Goal: Task Accomplishment & Management: Manage account settings

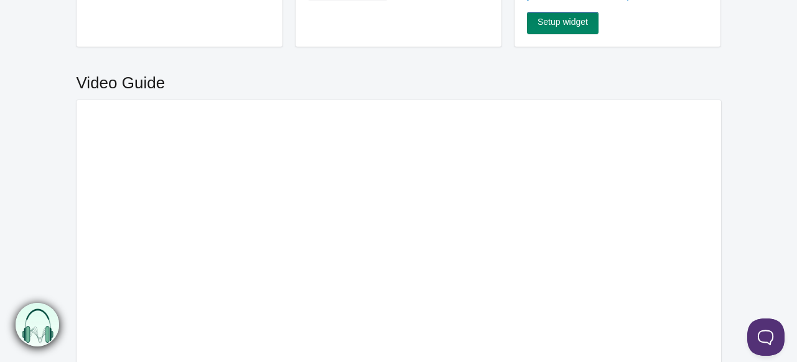
scroll to position [110, 0]
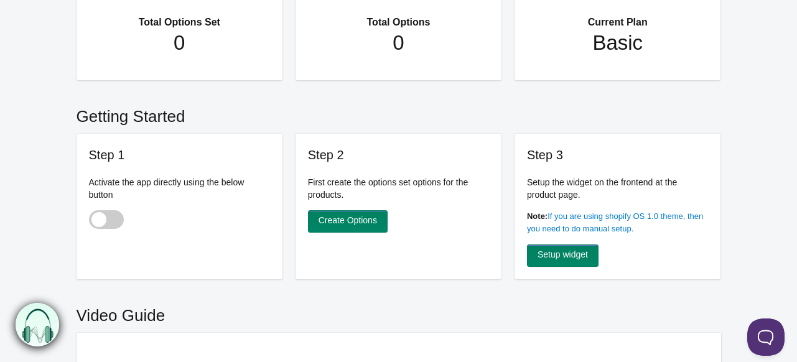
click at [92, 220] on span at bounding box center [106, 219] width 35 height 19
click at [90, 220] on input "checkbox" at bounding box center [89, 220] width 1 height 1
checkbox input "true"
click at [364, 221] on link "Create Options" at bounding box center [348, 221] width 80 height 22
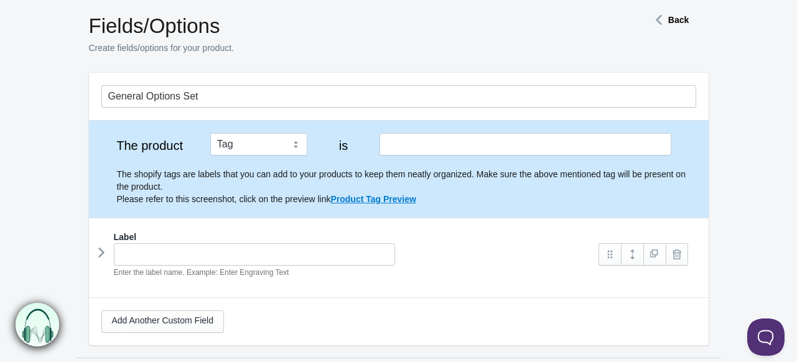
scroll to position [124, 0]
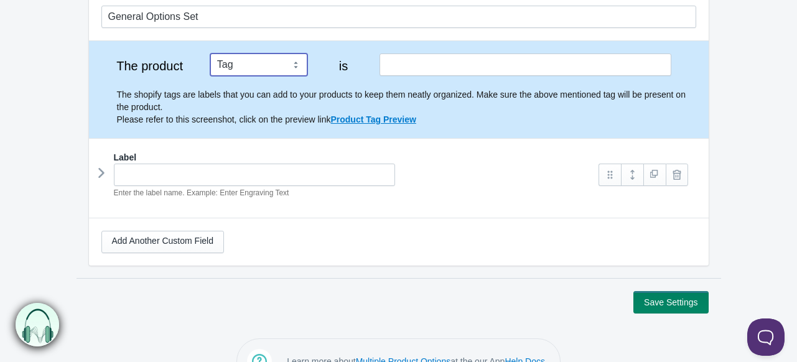
click at [273, 72] on select "Tag Vendor Type URL Handle All Products" at bounding box center [258, 65] width 97 height 22
click at [210, 54] on select "Tag Vendor Type URL Handle All Products" at bounding box center [258, 65] width 97 height 22
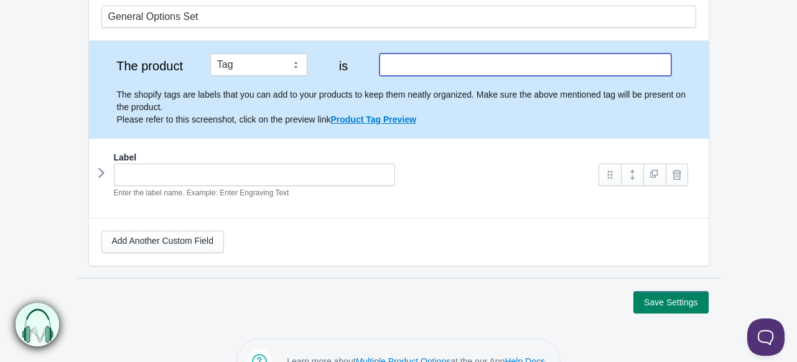
click at [439, 57] on input "text" at bounding box center [525, 65] width 291 height 22
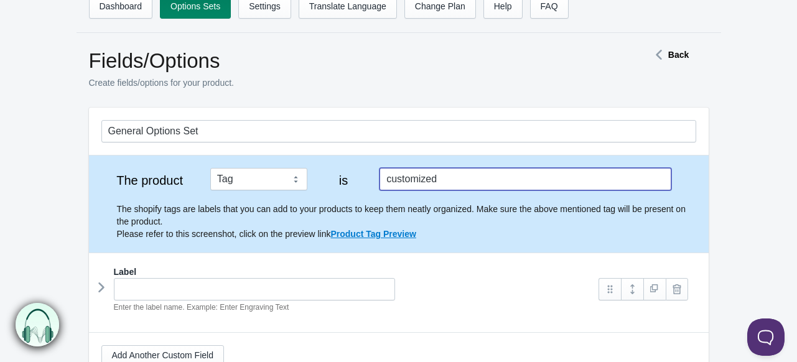
scroll to position [0, 0]
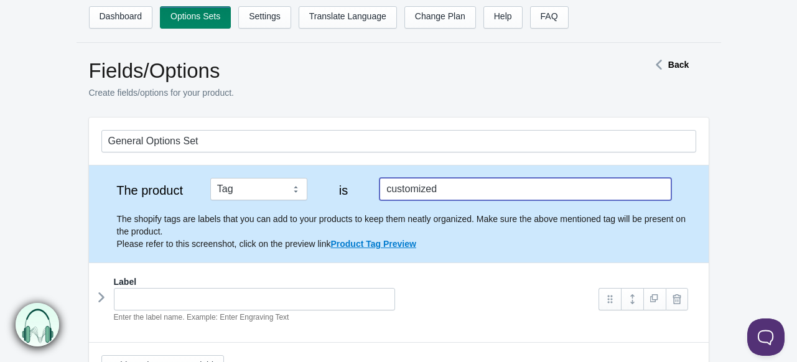
type input "customized"
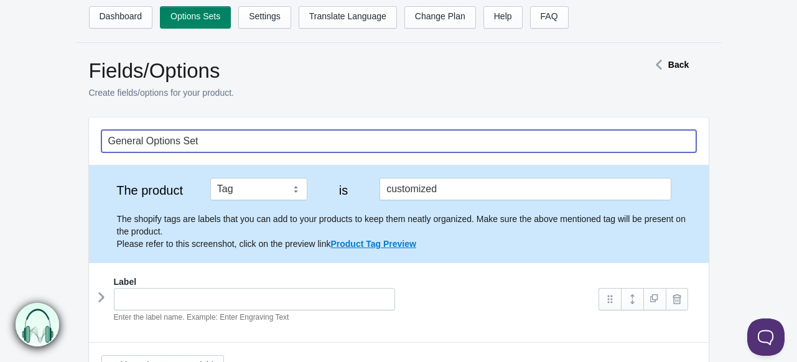
drag, startPoint x: 218, startPoint y: 141, endPoint x: 90, endPoint y: 140, distance: 128.2
click at [90, 140] on div "General Options Set" at bounding box center [399, 141] width 620 height 47
type input "P"
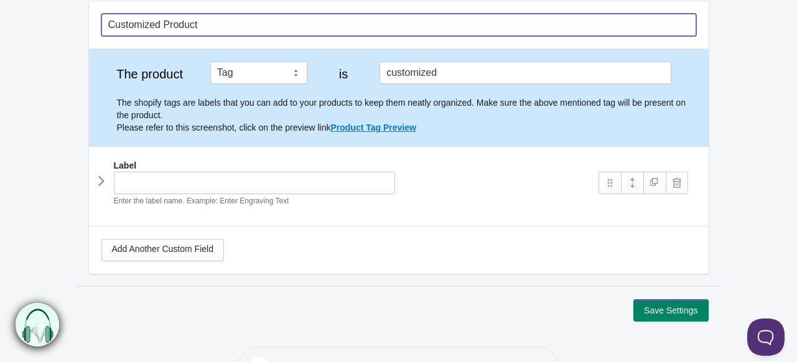
scroll to position [124, 0]
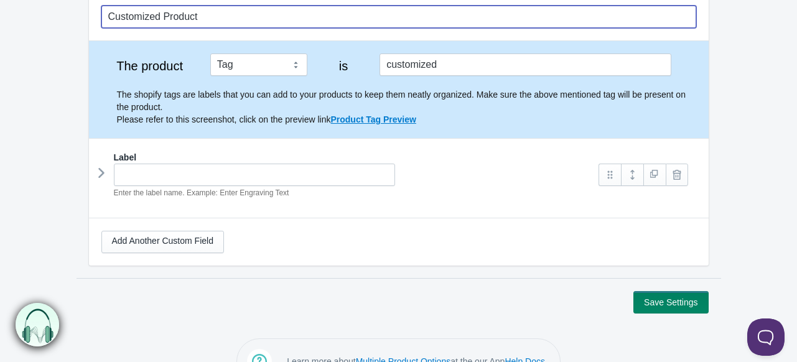
type input "Customized Product"
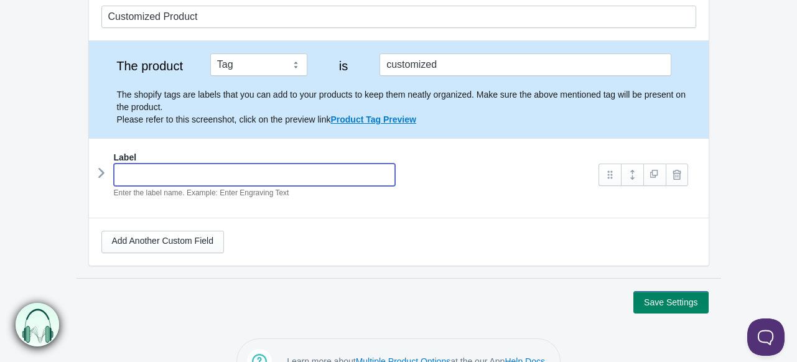
click at [209, 177] on input "text" at bounding box center [255, 175] width 282 height 22
click at [101, 169] on icon at bounding box center [101, 173] width 0 height 19
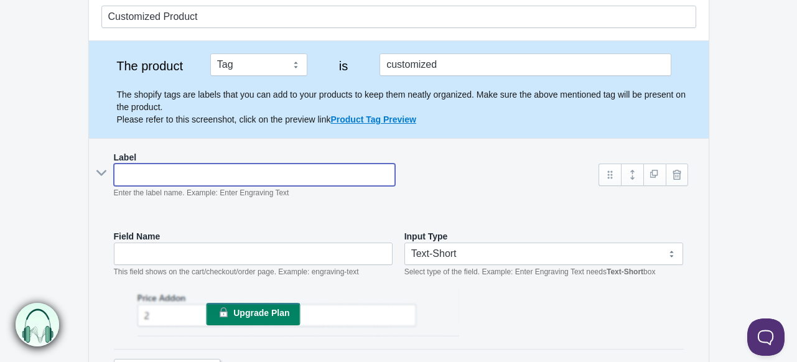
type input "E"
type input "e"
type input "Ent"
type input "ent"
type input "Enter"
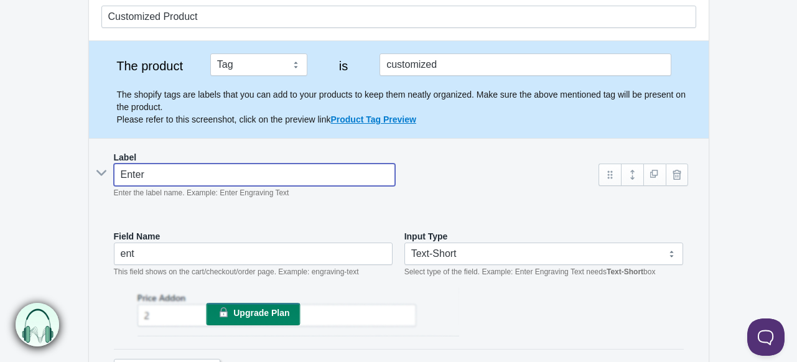
type input "enter"
type input "Enter"
type input "enter-"
type input "Enter N"
type input "enter-n"
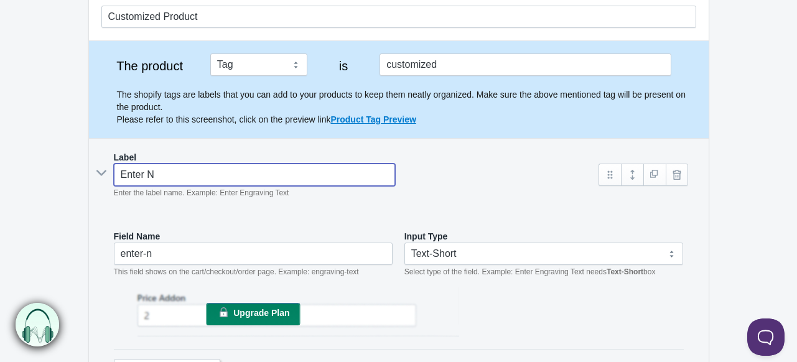
type input "Enter Na"
type input "enter-na"
type input "Enter Nam"
type input "enter-nam"
type input "Enter Names"
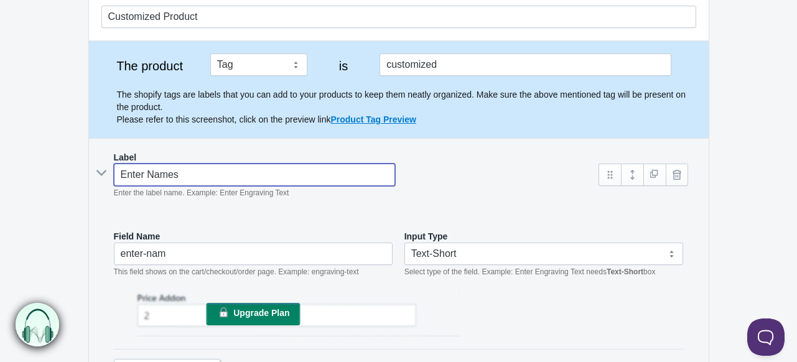
type input "enter-names"
type input "Enter Names"
type input "enter-names-"
type input "Enter Names fo"
type input "enter-names-fo"
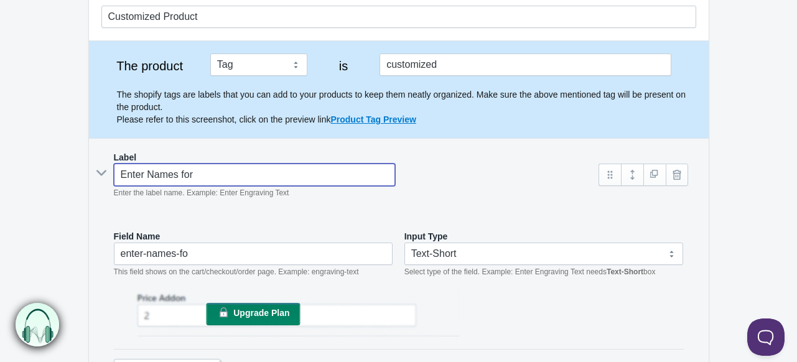
type input "Enter Names for"
type input "enter-names-for-"
type input "Enter Names for P"
type input "enter-names-for-p"
type input "Enter Names for Per"
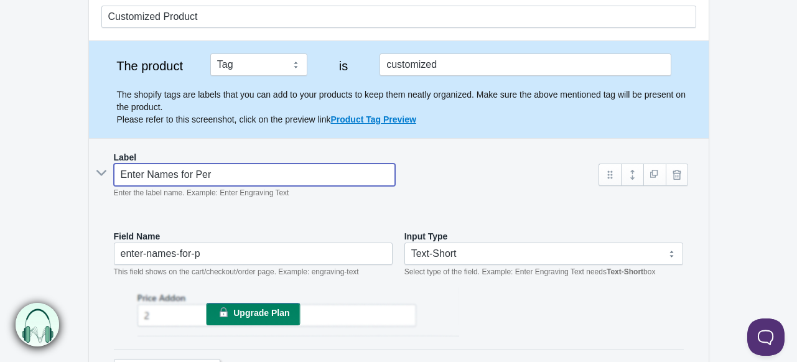
type input "enter-names-for-per"
type input "Enter Names for Pers"
type input "enter-names-for-pers"
type input "Enter Names for Person"
type input "enter-names-for-person"
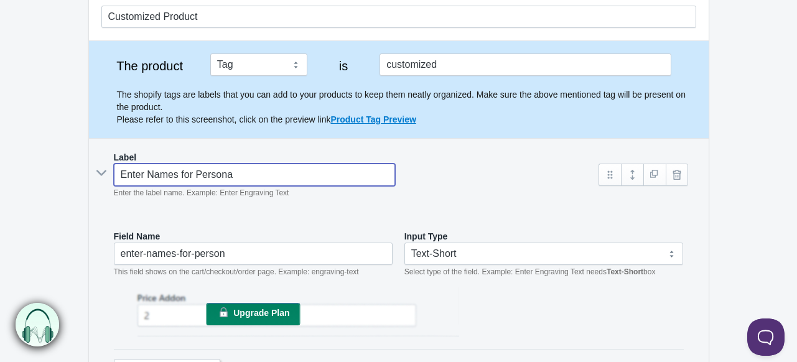
type input "Enter Names for Personal"
type input "enter-names-for-personal"
type input "Enter Names for Personali"
type input "enter-names-for-personali"
type input "Enter Names for Personaliz"
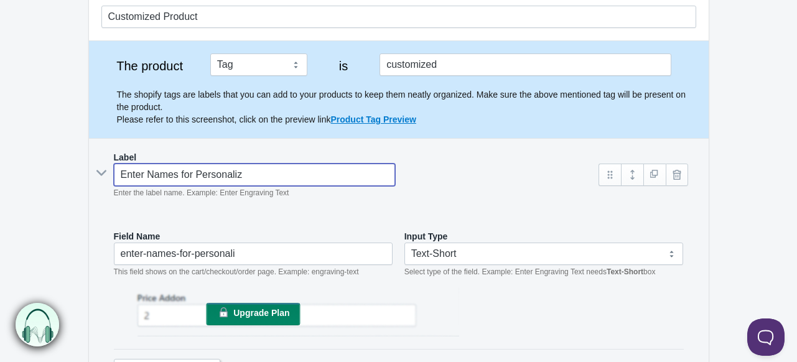
type input "enter-names-for-personaliz"
type input "Enter Names for Personaliza"
type input "enter-names-for-personaliza"
type input "Enter Names for Personaliz"
type input "enter-names-for-personaliz"
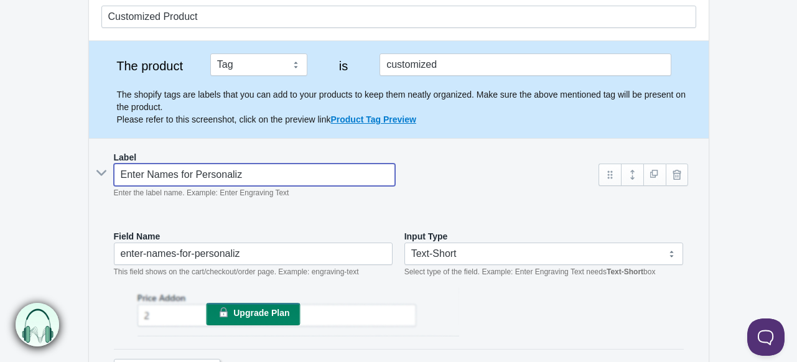
type input "Enter Names for Personali"
type input "enter-names-for-personali"
type input "Enter Names for Personal"
type input "enter-names-for-personal"
type input "Enter Names for Personali"
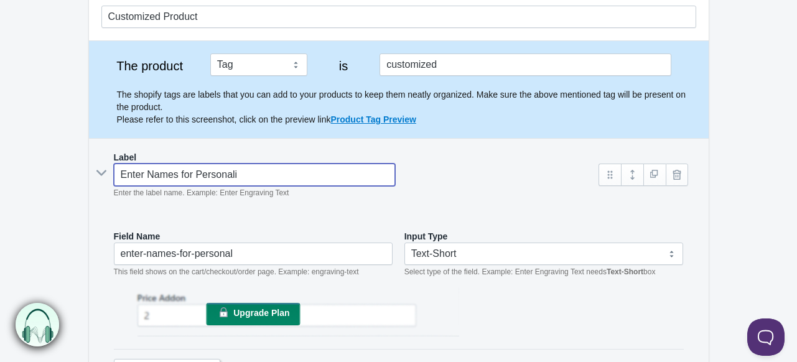
type input "enter-names-for-personali"
type input "Enter Names for Personaliz"
type input "enter-names-for-personaliz"
type input "Enter Names for Personaliza"
type input "enter-names-for-personaliza"
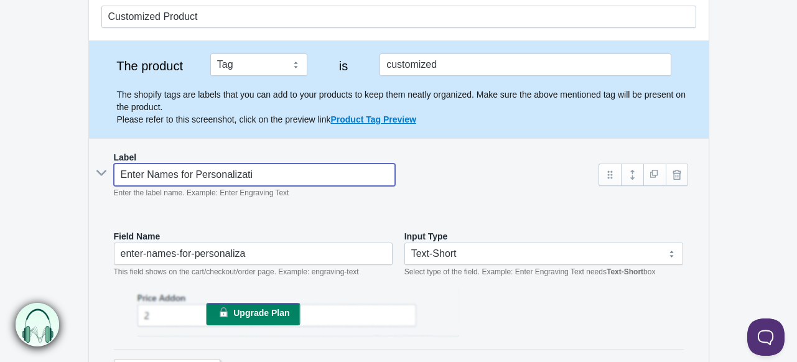
type input "Enter Names for Personalizatio"
type input "enter-names-for-personalizati"
type input "Enter Names for Personalization"
type input "enter-names-for-personalization"
type input "Enter Names for Personalization"
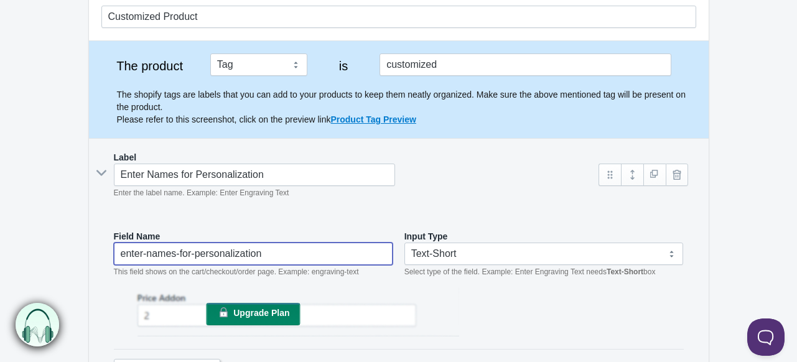
drag, startPoint x: 284, startPoint y: 251, endPoint x: 101, endPoint y: 261, distance: 183.2
click at [101, 261] on div "Field Name enter-names-for-personalization This field shows on the cart/checkou…" at bounding box center [398, 312] width 595 height 189
type input "personalization"
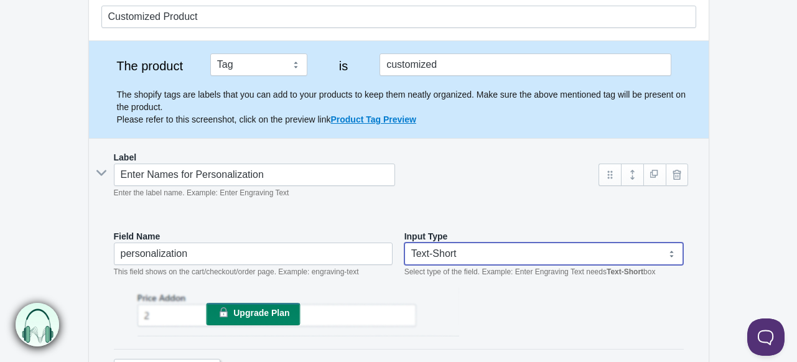
click at [506, 248] on select "Text-Short Text-Long Radio button Drop-down select Image Checkbox Datepicker" at bounding box center [543, 254] width 279 height 22
select select "2"
click at [404, 243] on select "Text-Short Text-Long Radio button Drop-down select Image Checkbox Datepicker" at bounding box center [543, 254] width 279 height 22
click at [587, 253] on select "Text-Short Text-Long Radio button Drop-down select Image Checkbox Datepicker" at bounding box center [543, 254] width 279 height 22
click at [404, 243] on select "Text-Short Text-Long Radio button Drop-down select Image Checkbox Datepicker" at bounding box center [543, 254] width 279 height 22
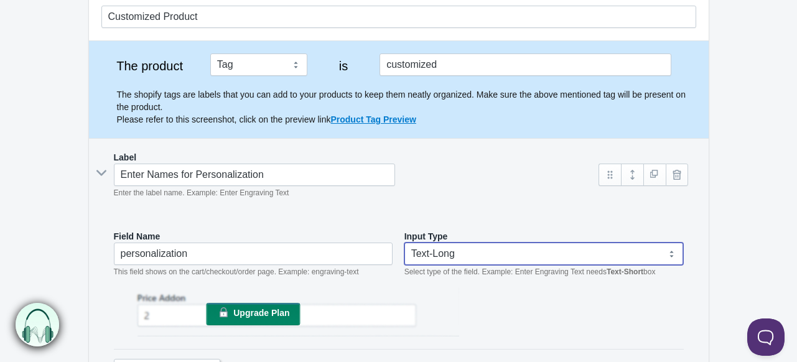
click at [509, 289] on div "Upgrade Plan" at bounding box center [399, 313] width 570 height 52
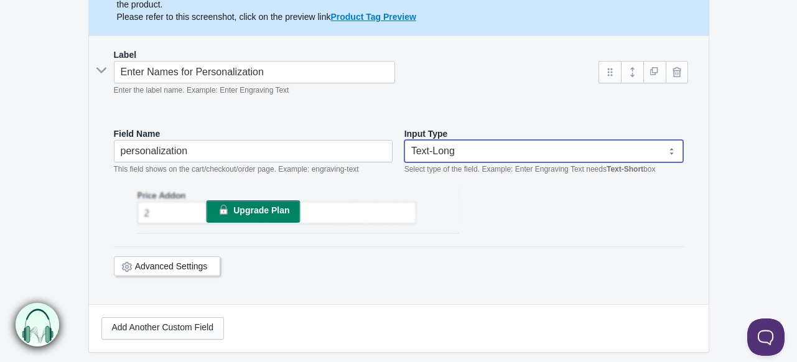
scroll to position [249, 0]
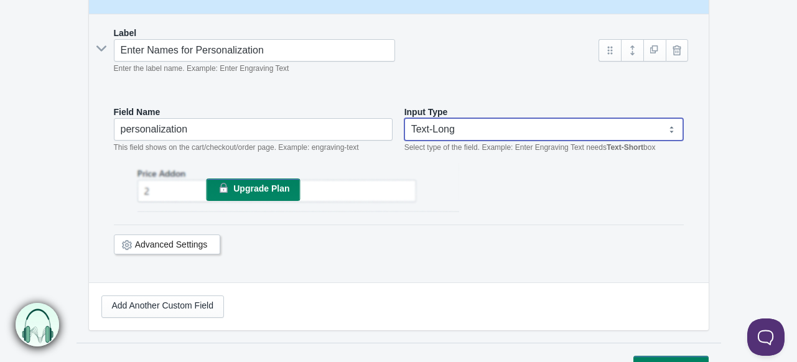
click at [194, 243] on link "Advanced Settings" at bounding box center [171, 245] width 73 height 10
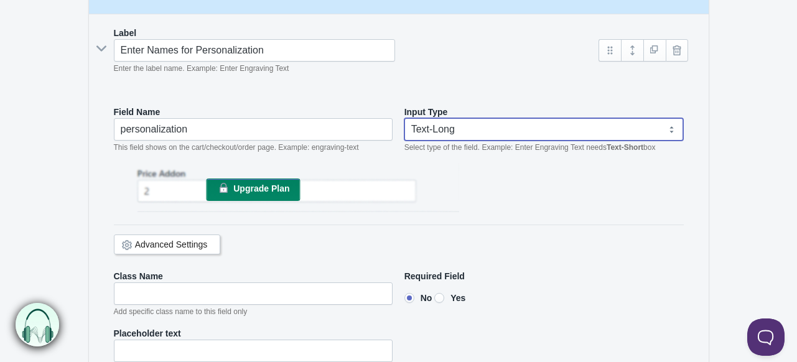
scroll to position [311, 0]
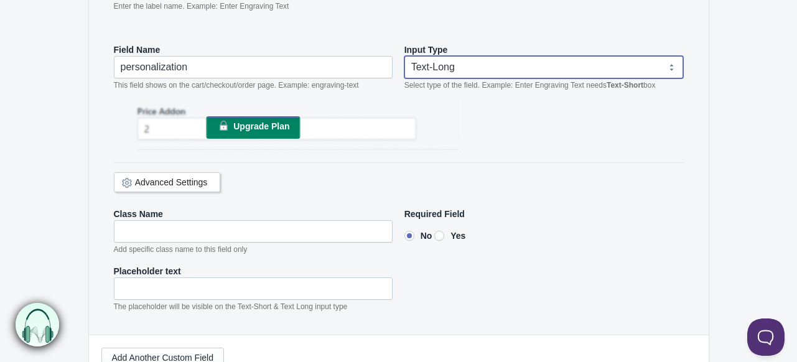
click at [183, 184] on link "Advanced Settings" at bounding box center [171, 182] width 73 height 10
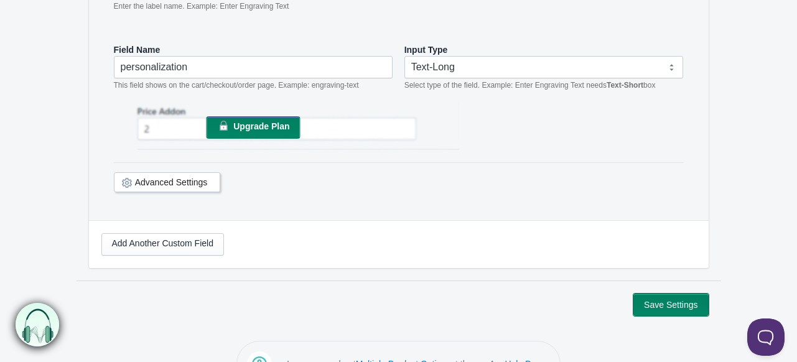
click at [674, 311] on button "Save Settings" at bounding box center [670, 305] width 75 height 22
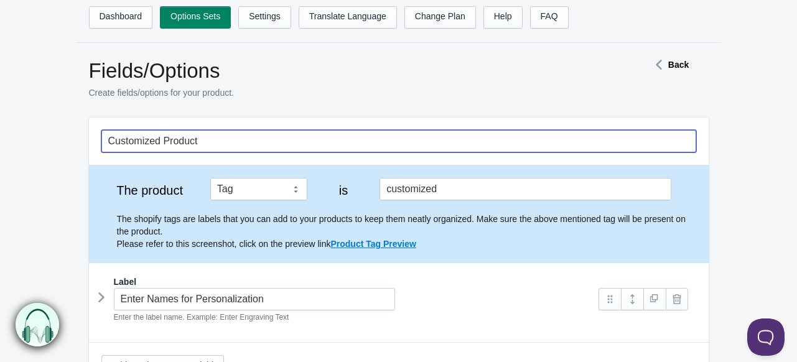
click at [279, 142] on input "Customized Product" at bounding box center [398, 141] width 595 height 22
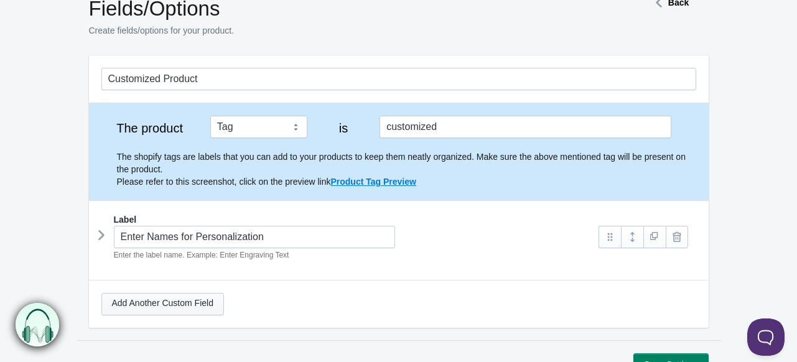
click at [192, 307] on link "Add Another Custom Field" at bounding box center [162, 304] width 123 height 22
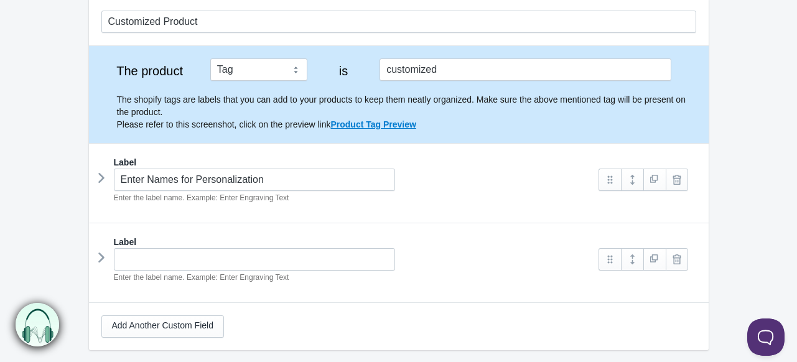
scroll to position [237, 0]
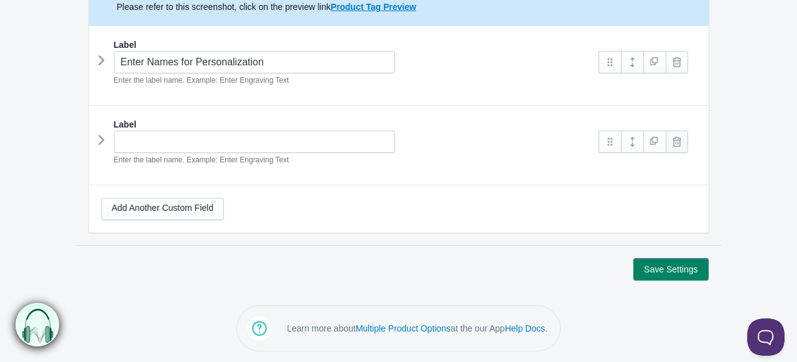
click at [677, 142] on link at bounding box center [677, 142] width 22 height 22
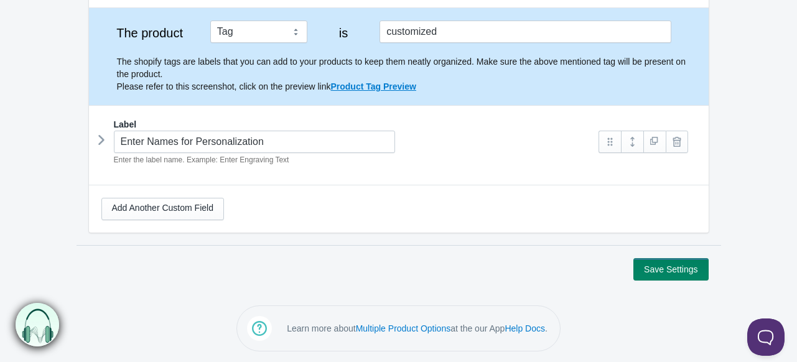
scroll to position [0, 0]
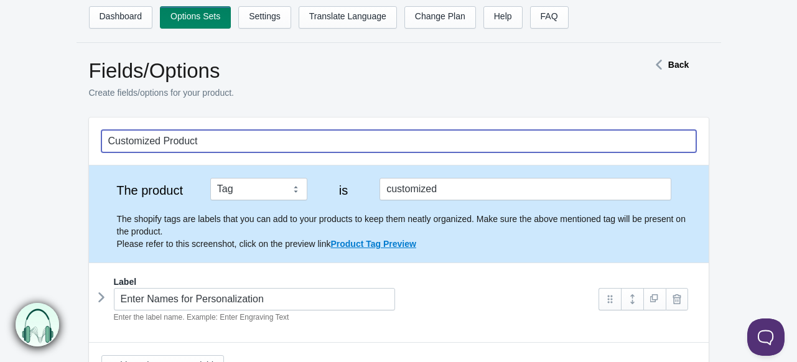
click at [247, 130] on input "Customized Product" at bounding box center [398, 141] width 595 height 22
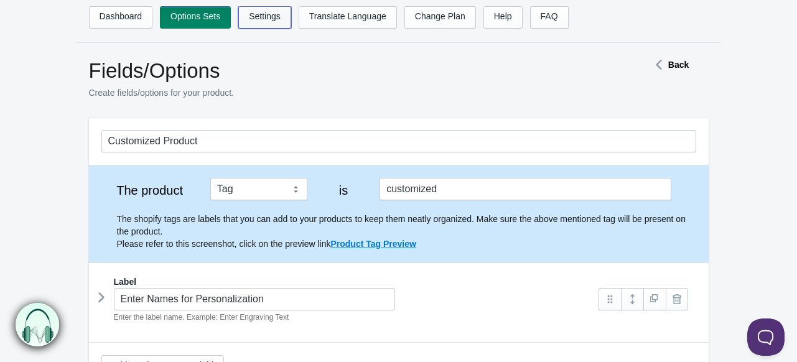
click at [276, 23] on link "Settings" at bounding box center [264, 17] width 53 height 22
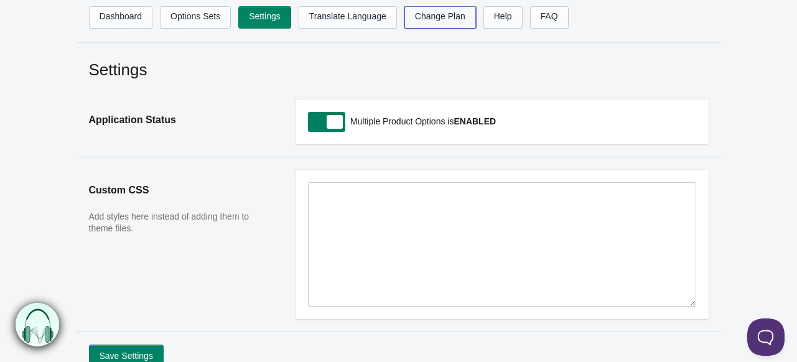
click at [449, 17] on link "Change Plan" at bounding box center [440, 17] width 72 height 22
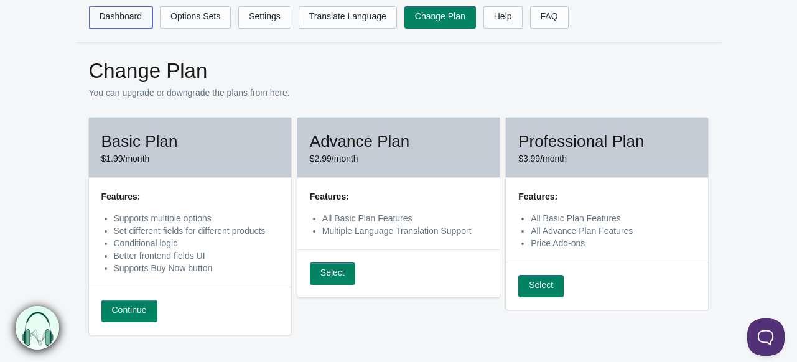
click at [115, 16] on link "Dashboard" at bounding box center [121, 17] width 64 height 22
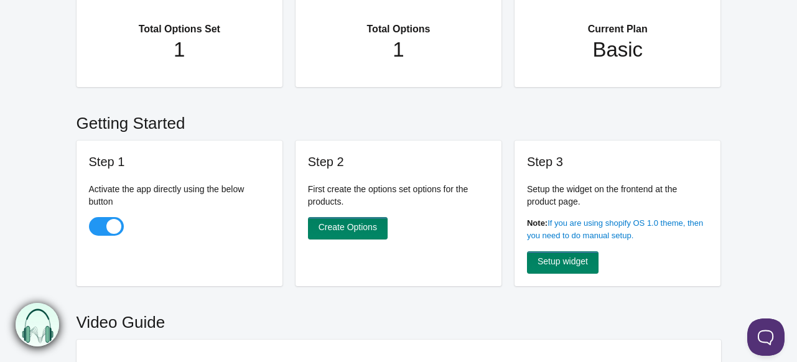
scroll to position [124, 0]
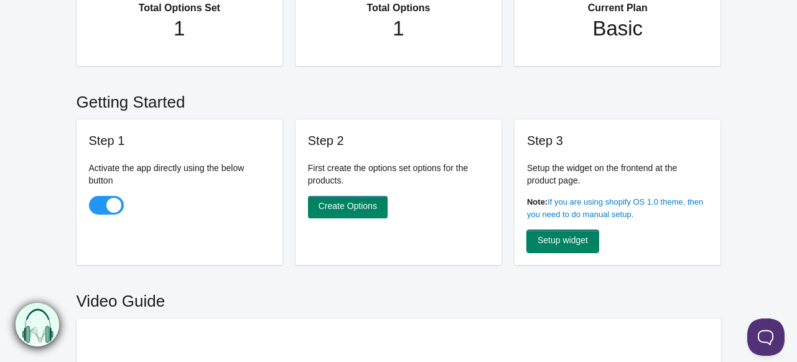
click at [569, 241] on link "Setup widget" at bounding box center [563, 241] width 72 height 22
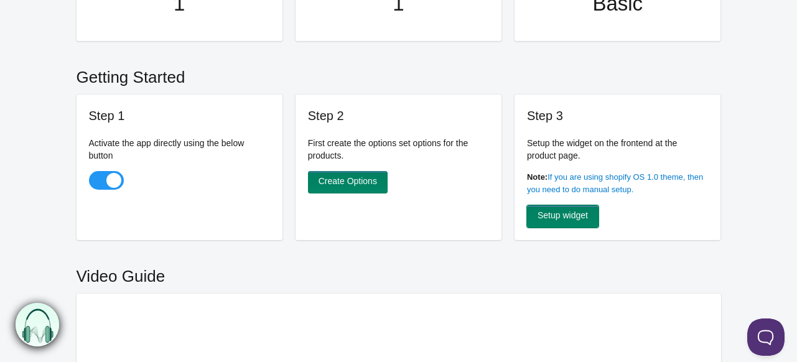
scroll to position [0, 0]
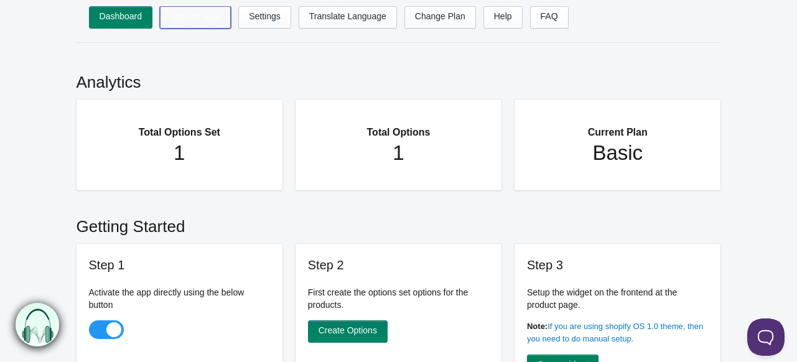
click at [201, 12] on link "Options Sets" at bounding box center [195, 17] width 71 height 22
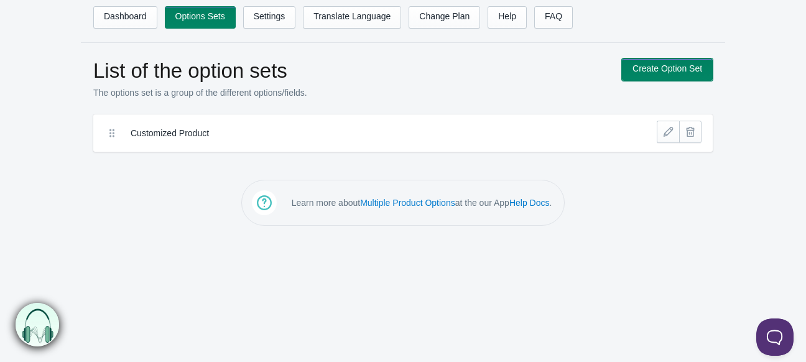
click at [677, 72] on link "Create Option Set" at bounding box center [667, 69] width 91 height 22
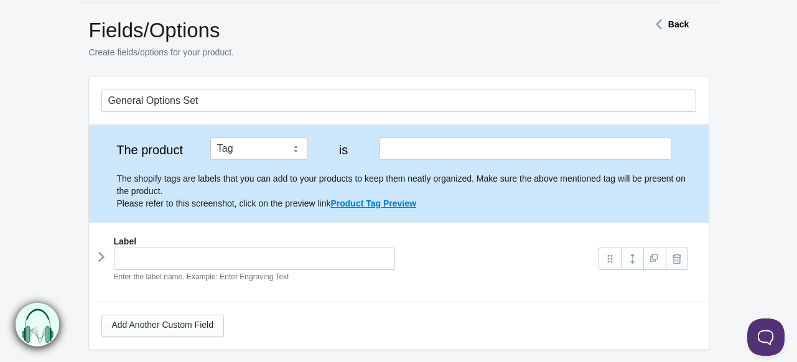
scroll to position [62, 0]
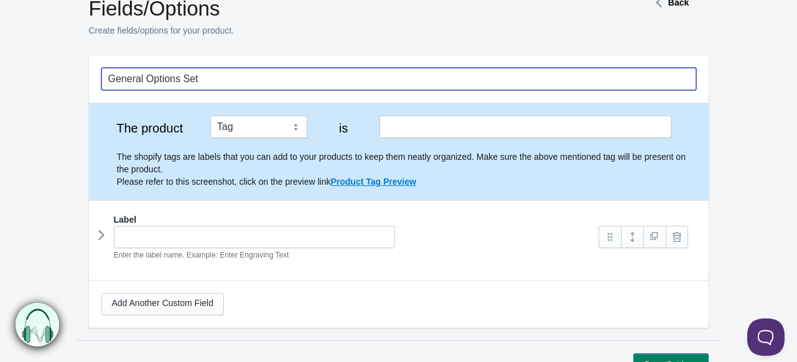
drag, startPoint x: 241, startPoint y: 82, endPoint x: 65, endPoint y: 84, distance: 176.1
click at [65, 84] on form "General Options Set The product Tag Vendor Type URL Handle All Products is Labe…" at bounding box center [398, 215] width 797 height 320
type input "Shirt Style"
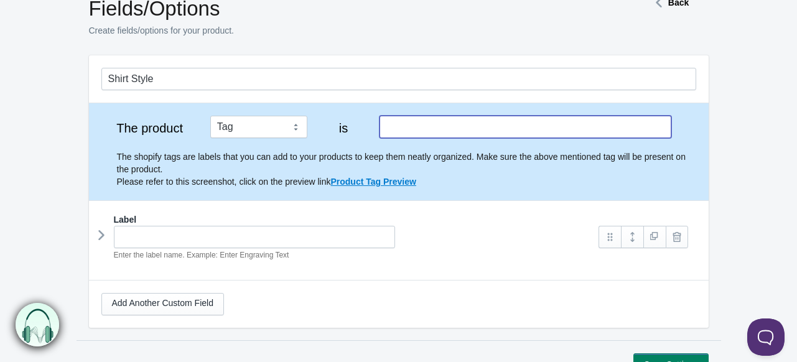
click at [528, 119] on input "text" at bounding box center [525, 127] width 291 height 22
type input "multiple styles"
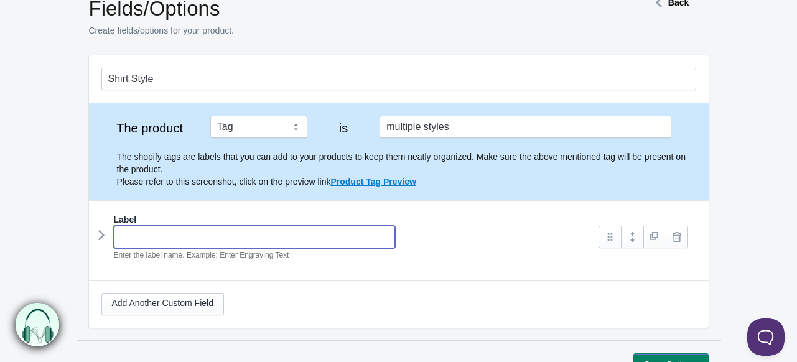
click at [201, 237] on input "text" at bounding box center [255, 237] width 282 height 22
type input "Shirt S"
type input "shirt-s"
type input "Shirt ST"
type input "shirt-st"
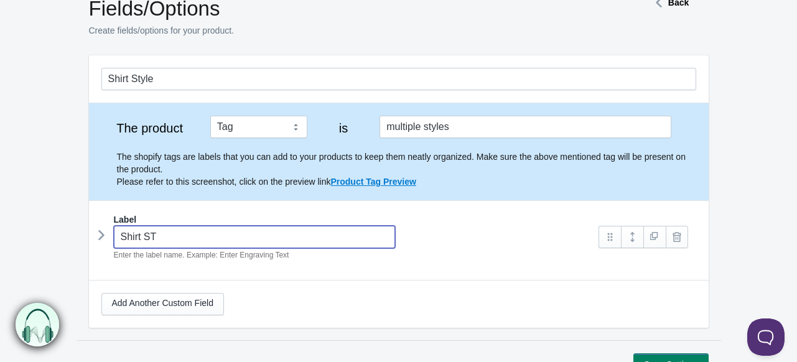
type input "Shirt STy"
type input "shirt-sty"
type input "Shirt STyl"
type input "shirt-styl"
type input "Shirt STy"
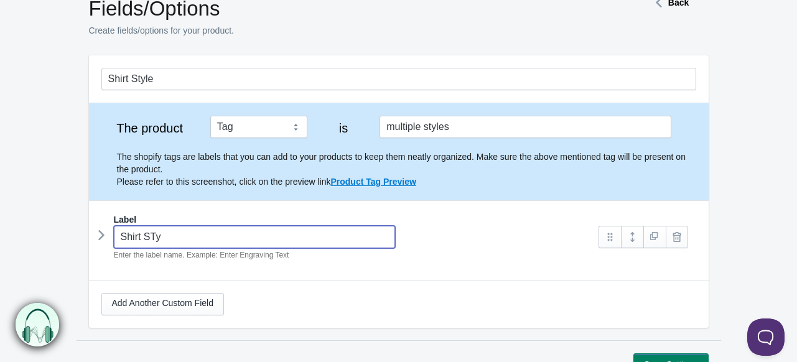
type input "shirt-sty"
type input "Shirt ST"
type input "shirt-st"
type input "Shirt S"
type input "shirt-s"
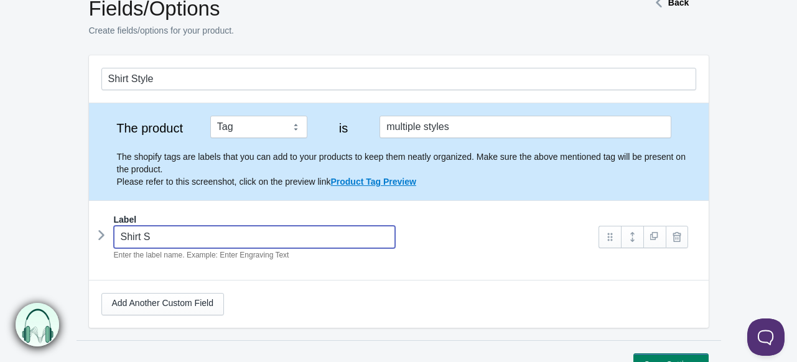
type input "Shirt St"
type input "shirt-st"
type input "Shirt Sty"
type input "shirt-sty"
type input "Shirt Style"
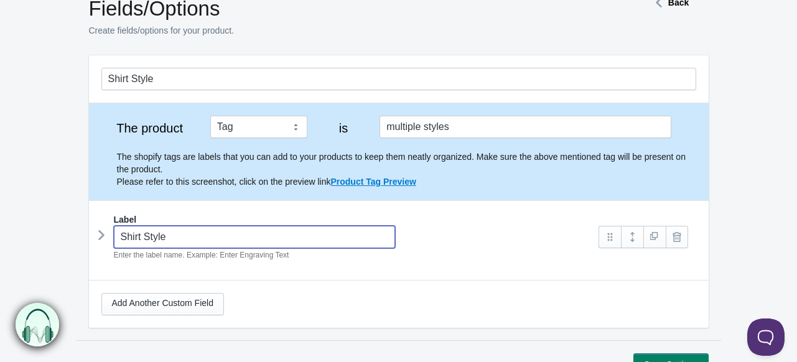
type input "shirt-style"
type input "Shirt Styles"
type input "shirt-styles"
type input "Shirt Style"
type input "shirt-style"
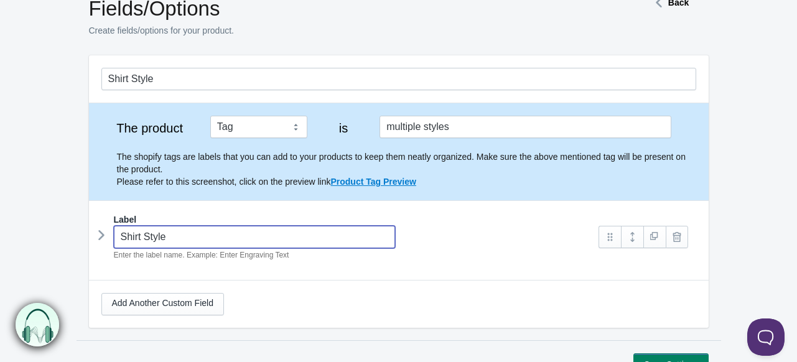
click at [101, 231] on icon at bounding box center [101, 235] width 0 height 19
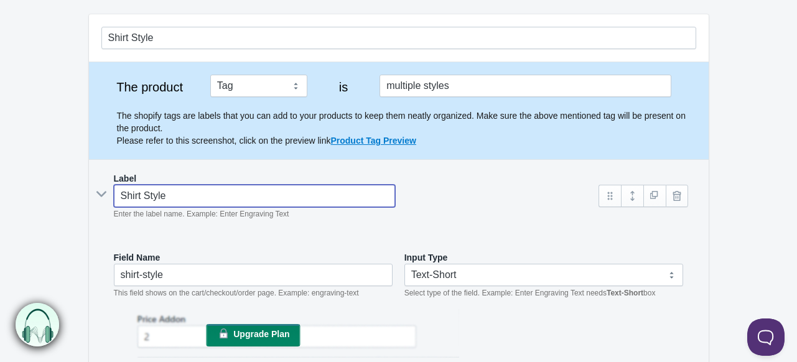
scroll to position [124, 0]
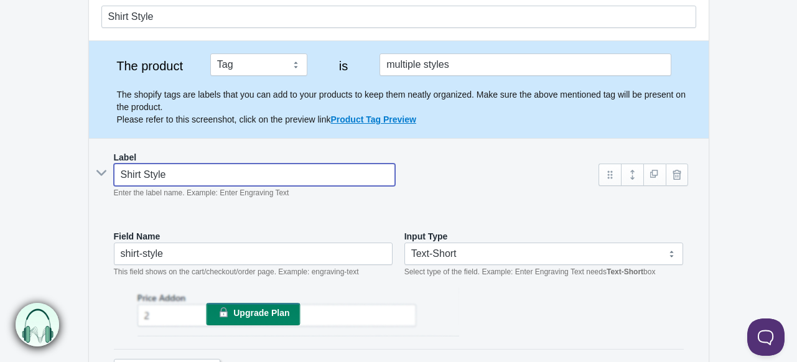
type input "Shirt Style"
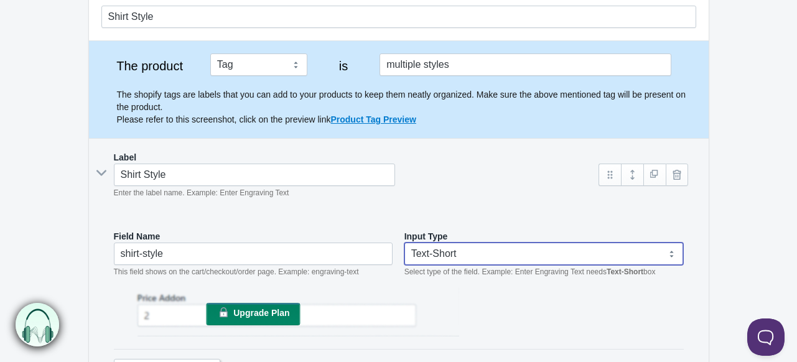
click at [500, 246] on select "Text-Short Text-Long Radio button Drop-down select Image Checkbox Datepicker" at bounding box center [543, 254] width 279 height 22
select select "4"
click at [404, 243] on select "Text-Short Text-Long Radio button Drop-down select Image Checkbox Datepicker" at bounding box center [543, 254] width 279 height 22
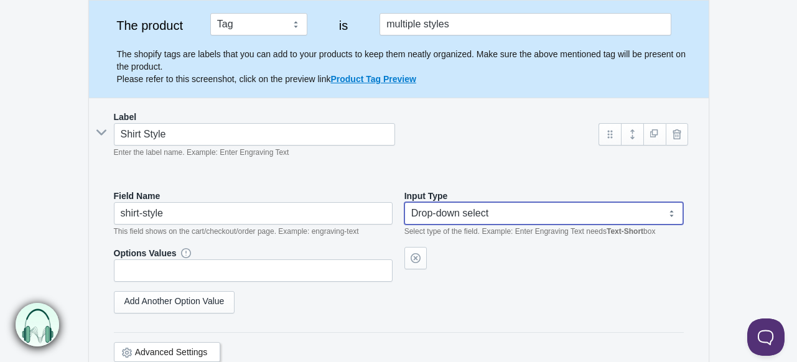
scroll to position [187, 0]
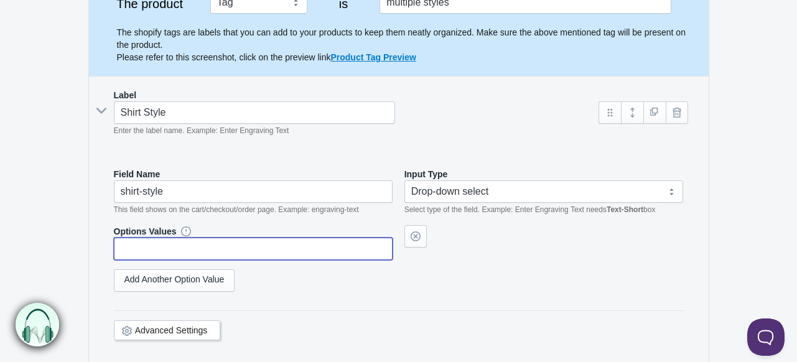
click at [214, 246] on input "text" at bounding box center [253, 249] width 279 height 22
click at [202, 276] on link "Add Another Option Value" at bounding box center [174, 280] width 121 height 22
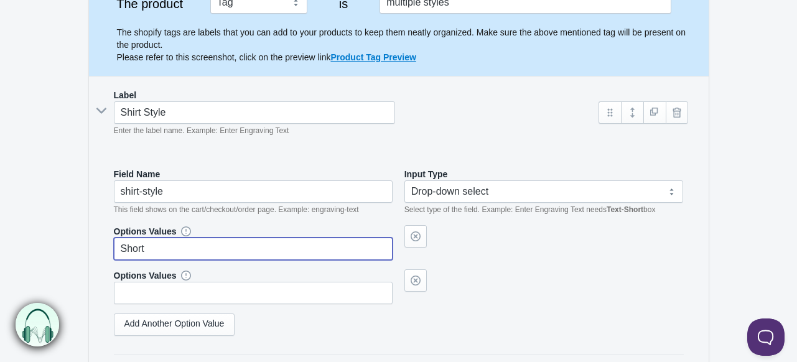
type input "Short"
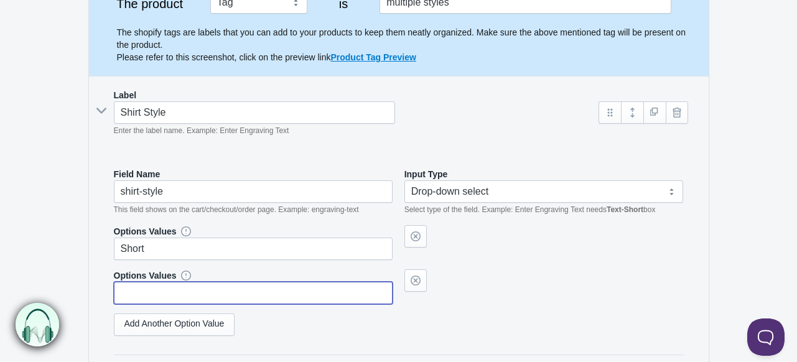
click at [195, 286] on input "text" at bounding box center [253, 293] width 279 height 22
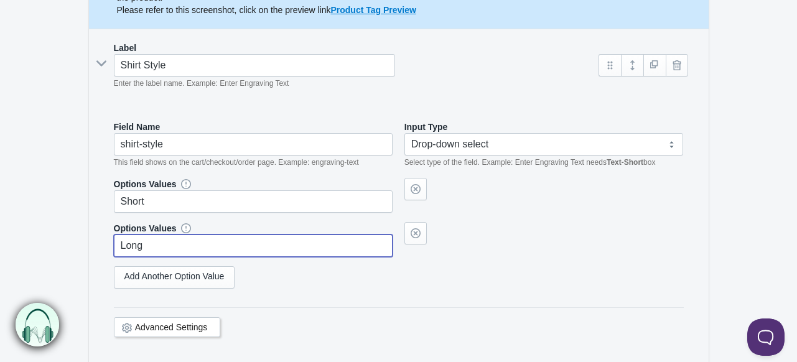
scroll to position [311, 0]
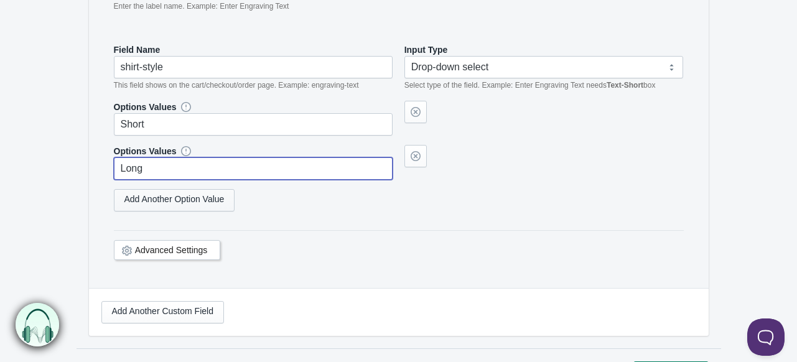
click at [179, 201] on link "Add Another Option Value" at bounding box center [174, 200] width 121 height 22
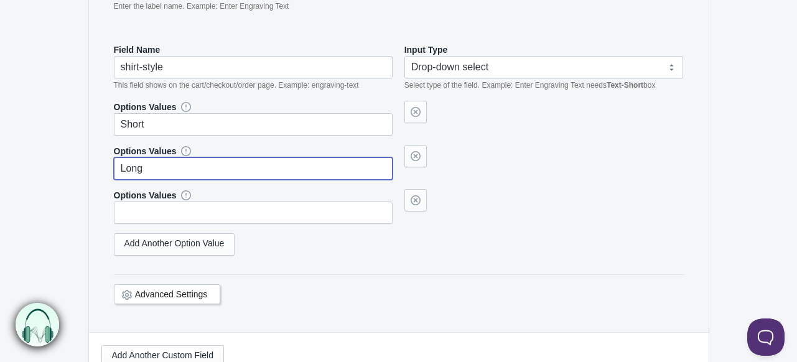
type input "Long"
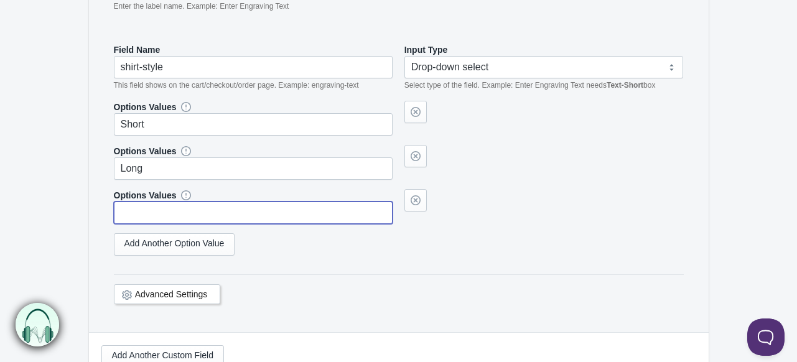
click at [178, 212] on input "text" at bounding box center [253, 213] width 279 height 22
click at [178, 243] on link "Add Another Option Value" at bounding box center [174, 244] width 121 height 22
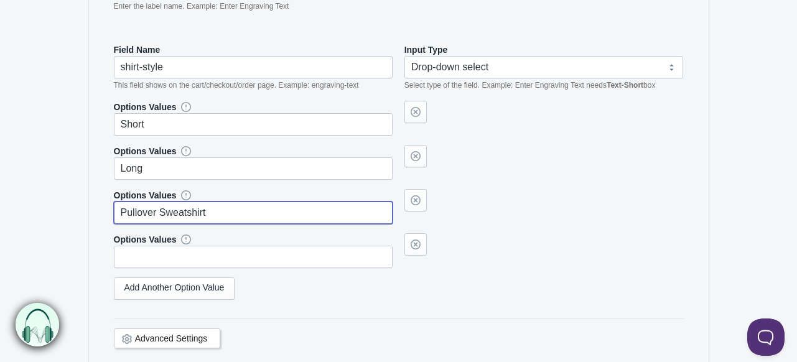
type input "Pullover Sweatshirt"
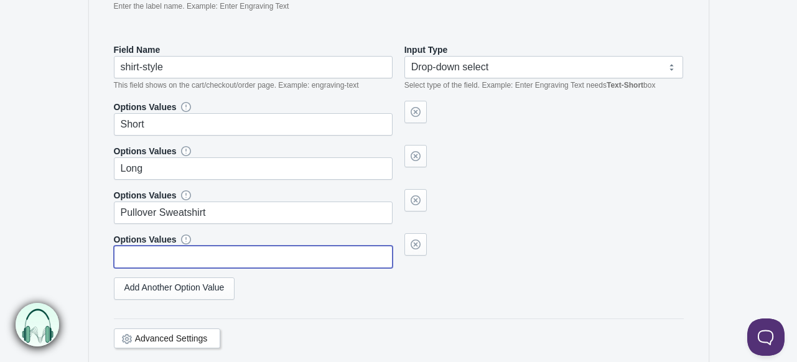
click at [177, 252] on input "text" at bounding box center [253, 257] width 279 height 22
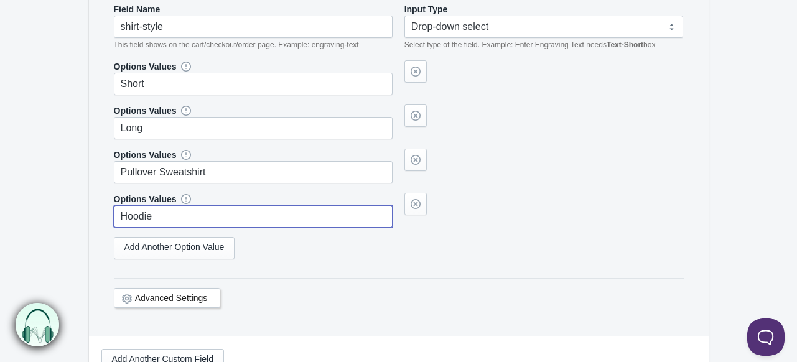
scroll to position [373, 0]
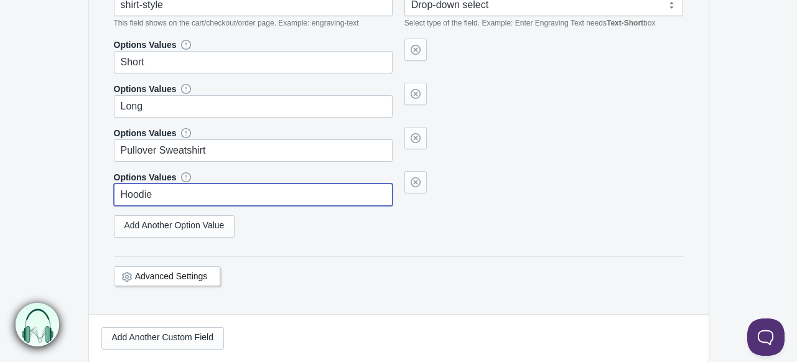
click at [203, 274] on link "Advanced Settings" at bounding box center [171, 276] width 73 height 10
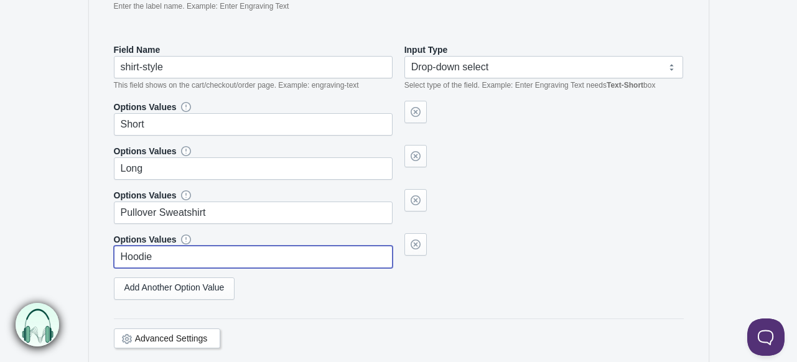
scroll to position [249, 0]
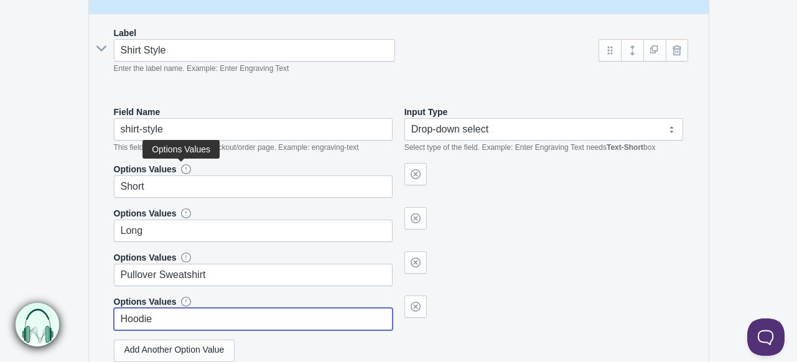
click at [186, 169] on icon at bounding box center [186, 169] width 0 height 0
type input "Hoodie"
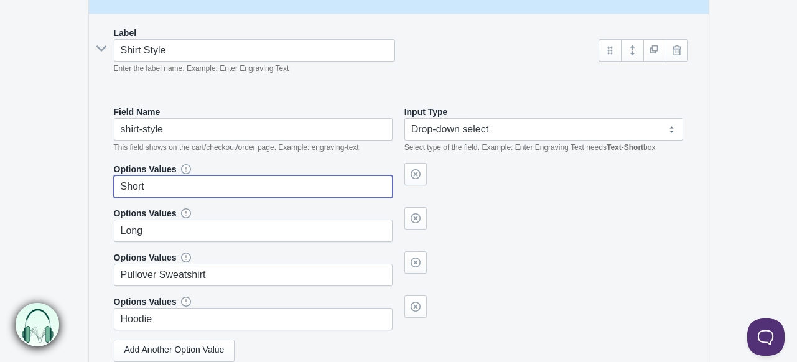
click at [212, 181] on input "Short" at bounding box center [253, 186] width 279 height 22
click at [515, 217] on div "Options Values Long" at bounding box center [399, 224] width 570 height 35
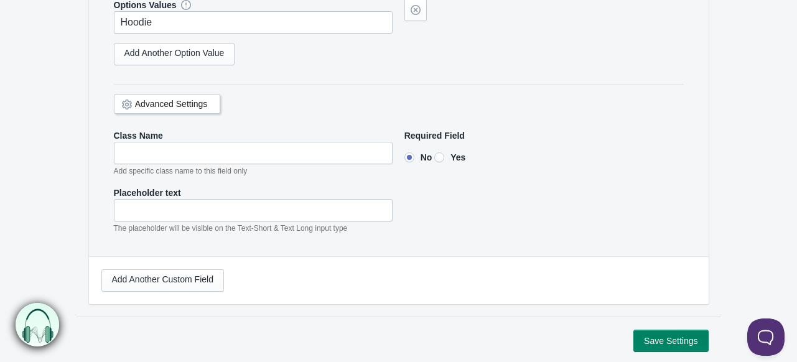
scroll to position [617, 0]
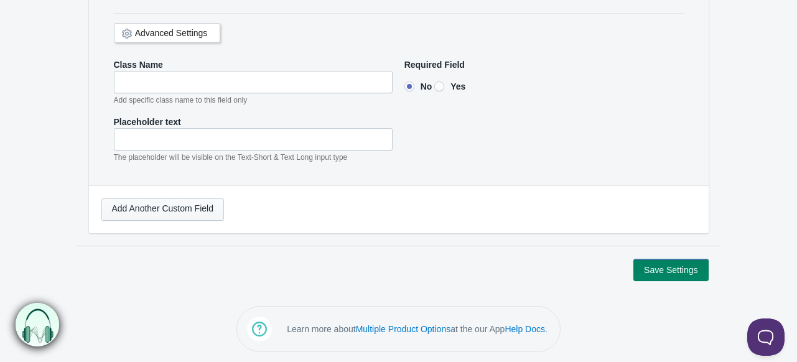
click at [184, 215] on link "Add Another Custom Field" at bounding box center [162, 209] width 123 height 22
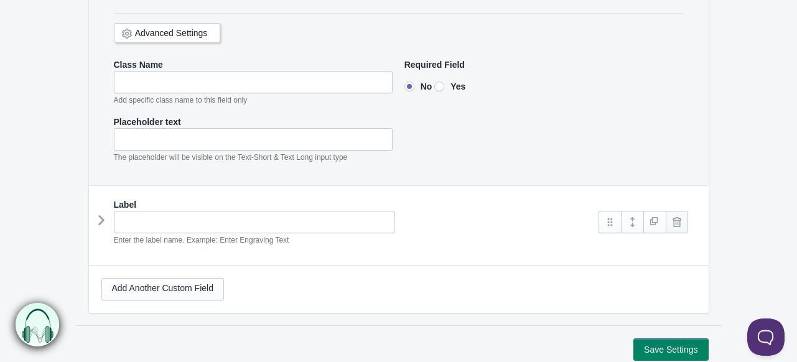
click at [677, 216] on link at bounding box center [677, 222] width 22 height 22
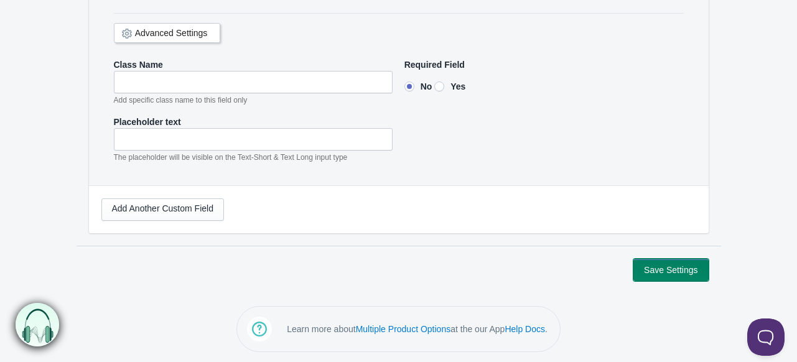
click at [664, 268] on button "Save Settings" at bounding box center [670, 270] width 75 height 22
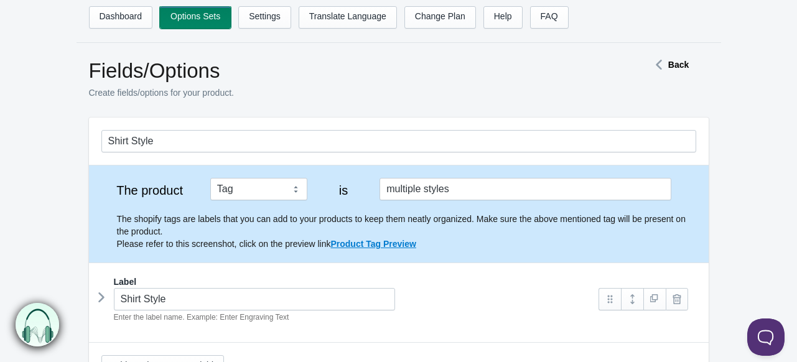
click at [182, 12] on link "Options Sets" at bounding box center [195, 17] width 71 height 22
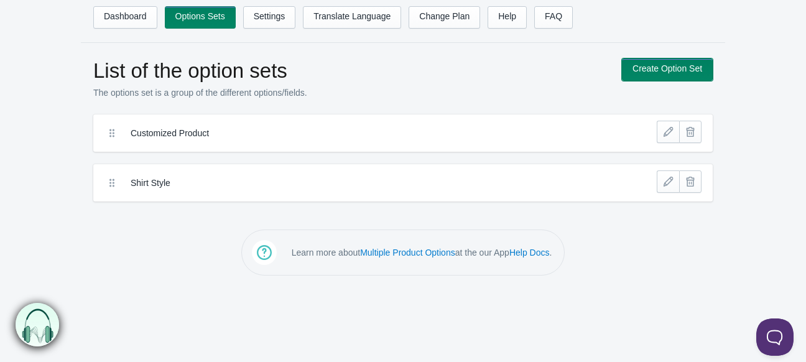
click at [679, 64] on link "Create Option Set" at bounding box center [667, 69] width 91 height 22
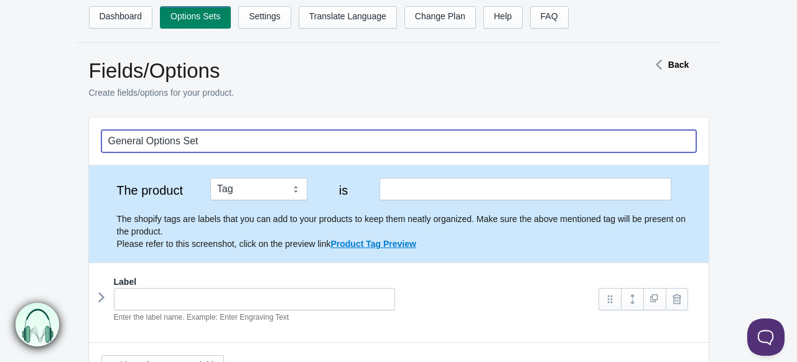
click at [236, 143] on input "General Options Set" at bounding box center [398, 141] width 595 height 22
type input "Shirt Brand"
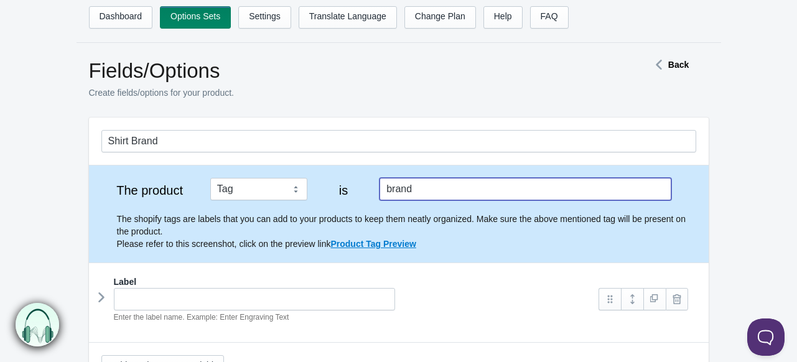
type input "brand"
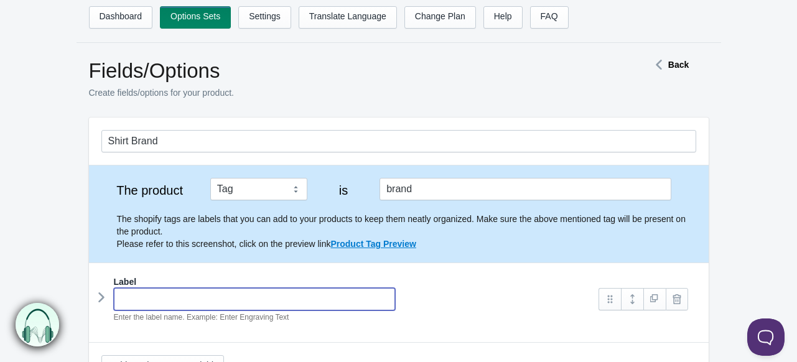
type input "S"
type input "s"
type input "Shi"
type input "shi"
type input "Shir"
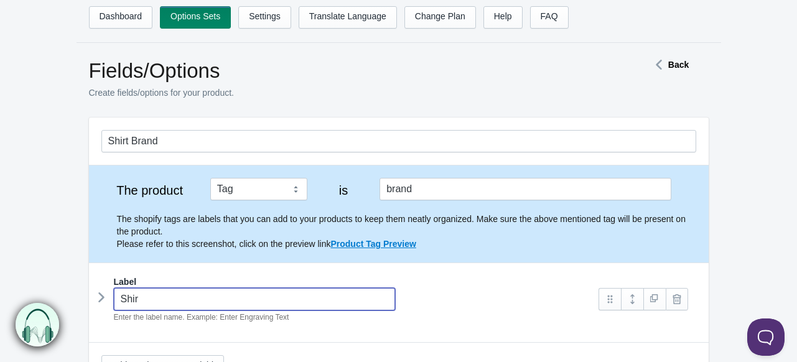
type input "shir"
type input "Shirt"
type input "shirt"
type input "Shirt"
type input "shirt-"
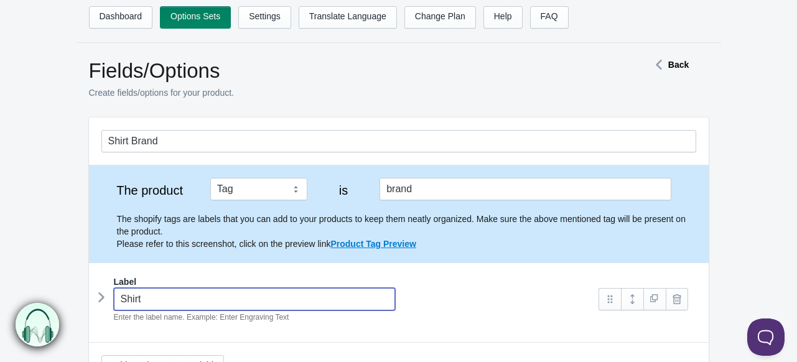
type input "Shirt B"
type input "shirt-b"
type input "Shirt Bra"
type input "shirt-bra"
type input "Shirt Bran"
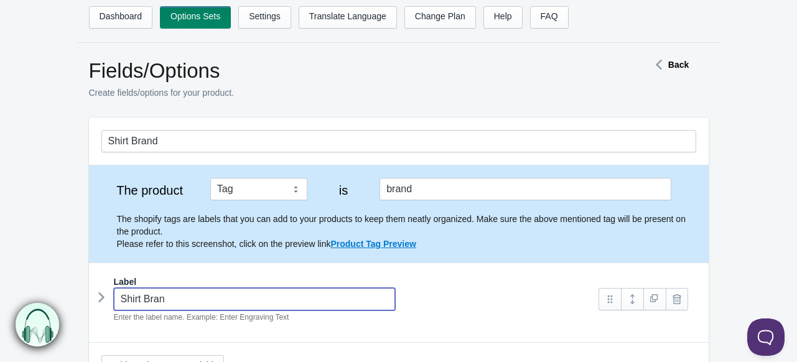
type input "shirt-bran"
type input "Shirt Brand"
type input "shirt-brand"
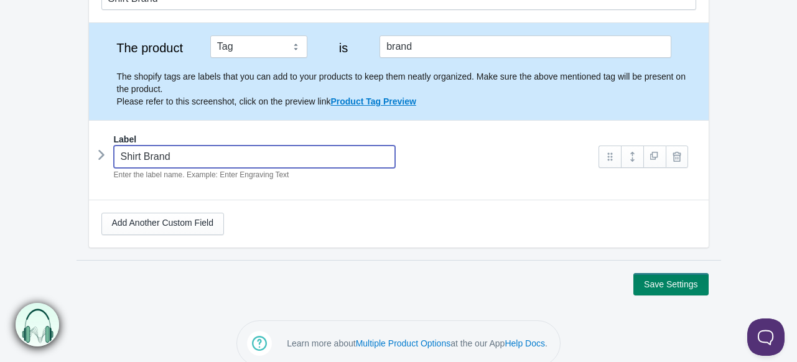
scroll to position [157, 0]
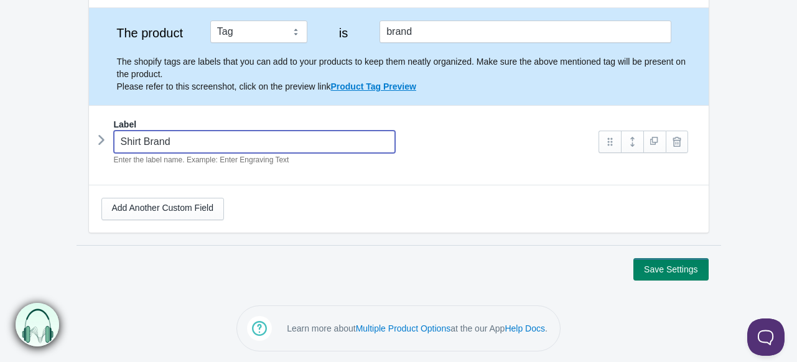
click at [101, 139] on icon at bounding box center [101, 140] width 0 height 19
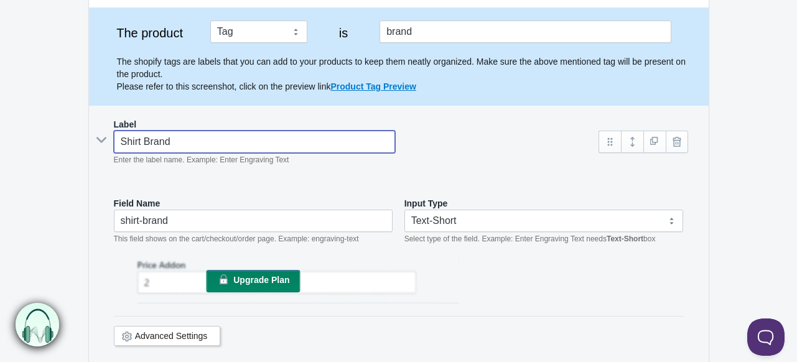
type input "Shirt Brand"
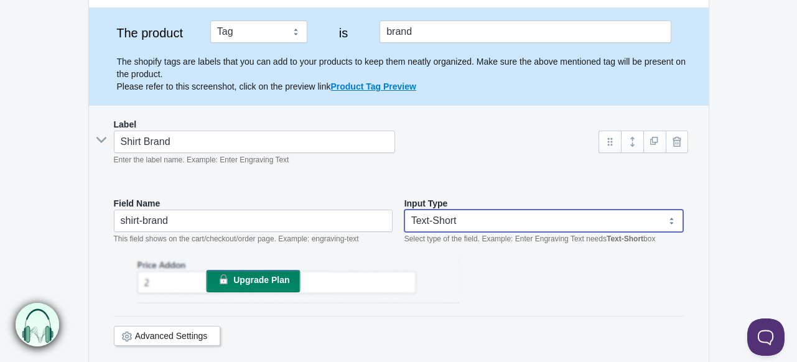
click at [480, 223] on select "Text-Short Text-Long Radio button Drop-down select Image Checkbox Datepicker" at bounding box center [543, 221] width 279 height 22
select select "4"
click at [404, 210] on select "Text-Short Text-Long Radio button Drop-down select Image Checkbox Datepicker" at bounding box center [543, 221] width 279 height 22
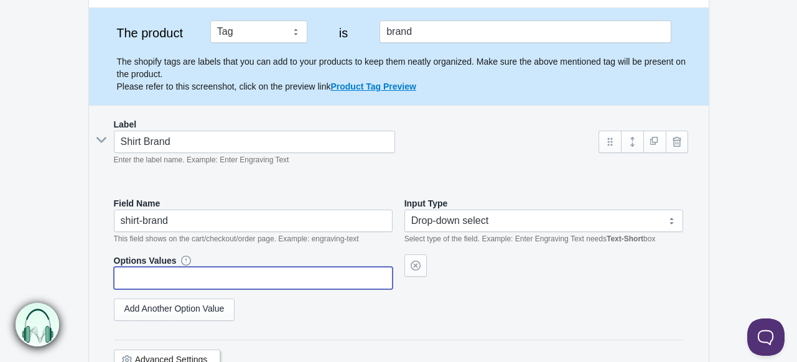
click at [278, 271] on input "text" at bounding box center [253, 278] width 279 height 22
click at [221, 309] on link "Add Another Option Value" at bounding box center [174, 310] width 121 height 22
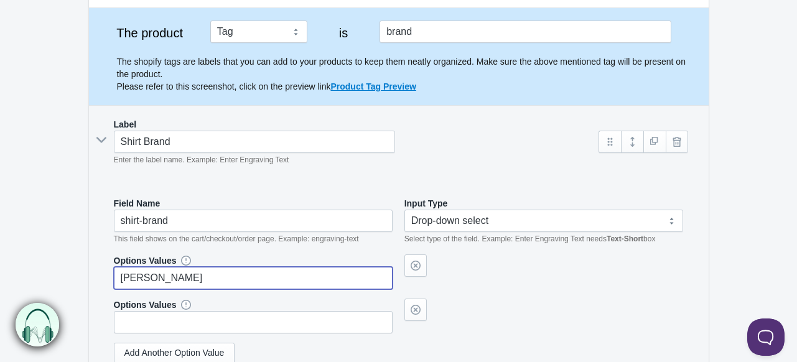
type input "[PERSON_NAME]"
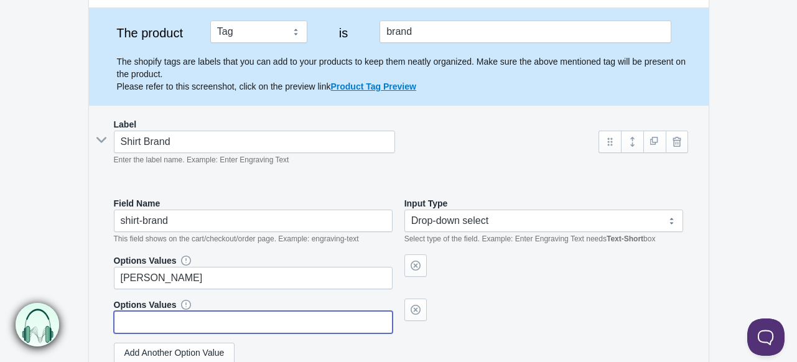
click at [207, 315] on input "text" at bounding box center [253, 322] width 279 height 22
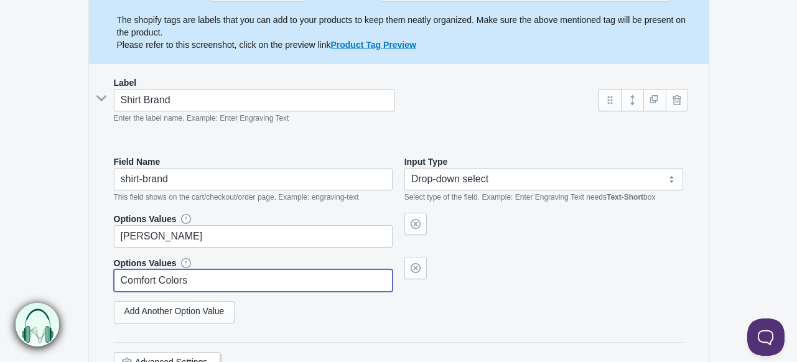
scroll to position [220, 0]
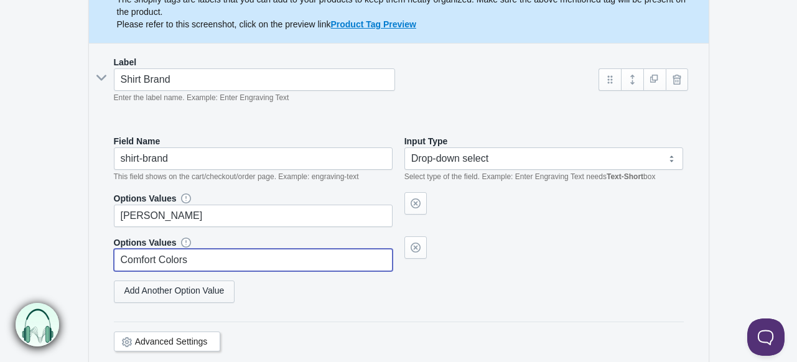
click at [197, 291] on link "Add Another Option Value" at bounding box center [174, 292] width 121 height 22
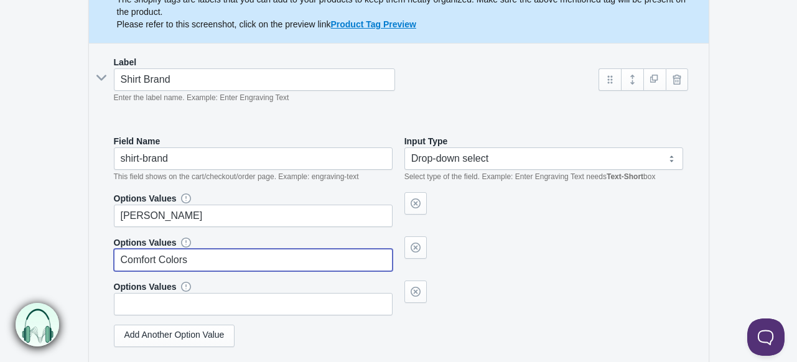
type input "Comfort Colors"
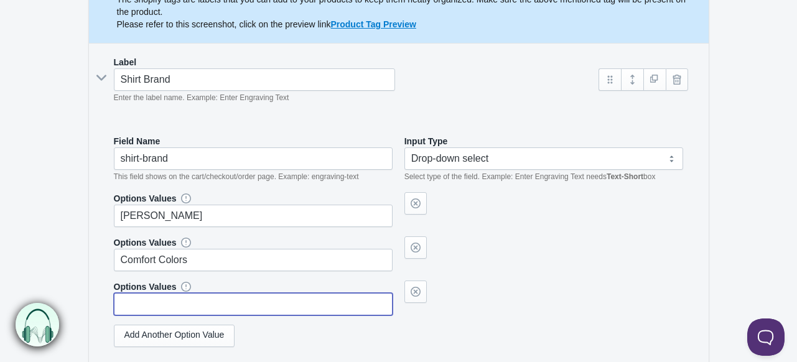
click at [196, 305] on input "text" at bounding box center [253, 304] width 279 height 22
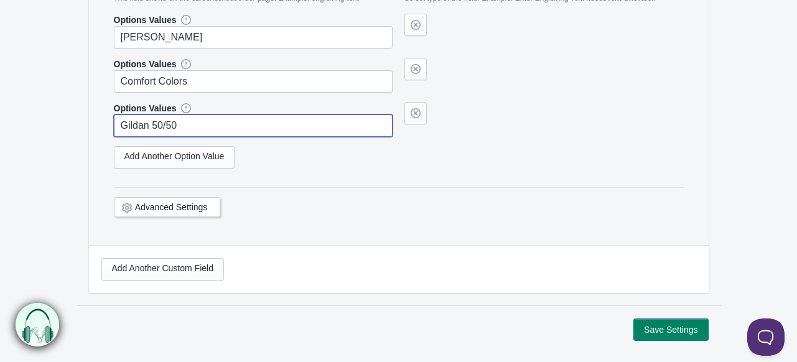
scroll to position [406, 0]
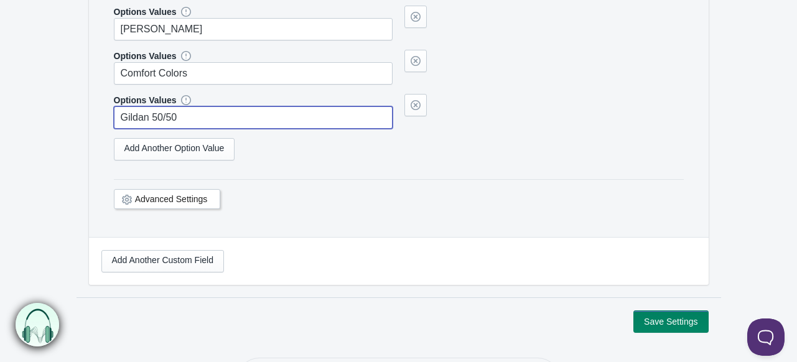
type input "Gildan 50/50"
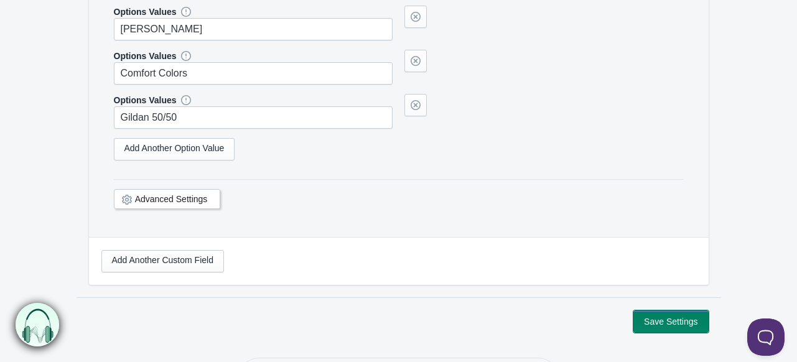
click at [662, 320] on button "Save Settings" at bounding box center [670, 321] width 75 height 22
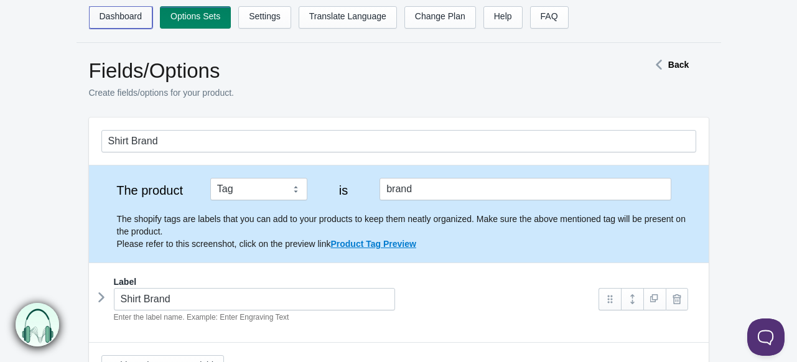
click at [108, 13] on link "Dashboard" at bounding box center [121, 17] width 64 height 22
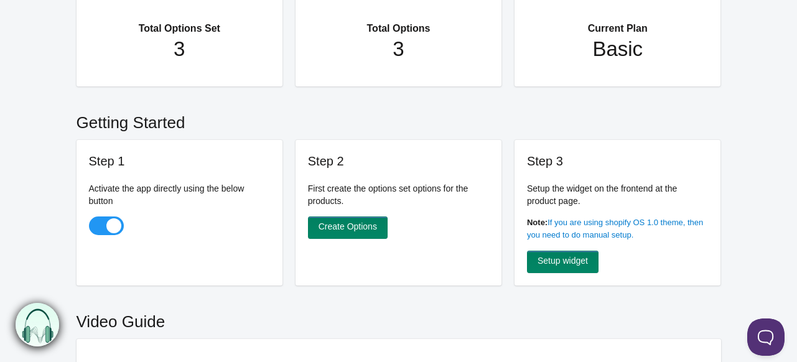
scroll to position [124, 0]
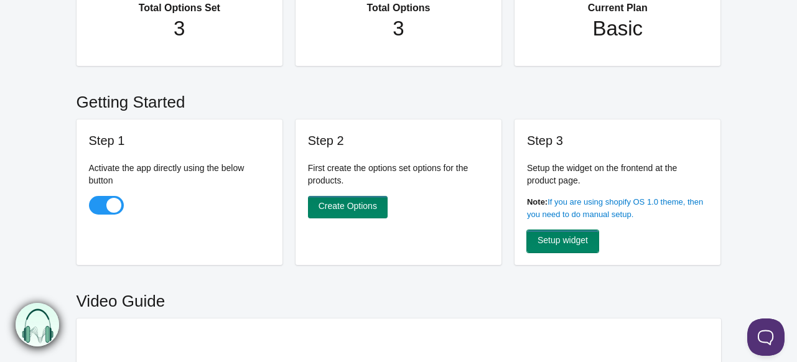
click at [561, 239] on link "Setup widget" at bounding box center [563, 241] width 72 height 22
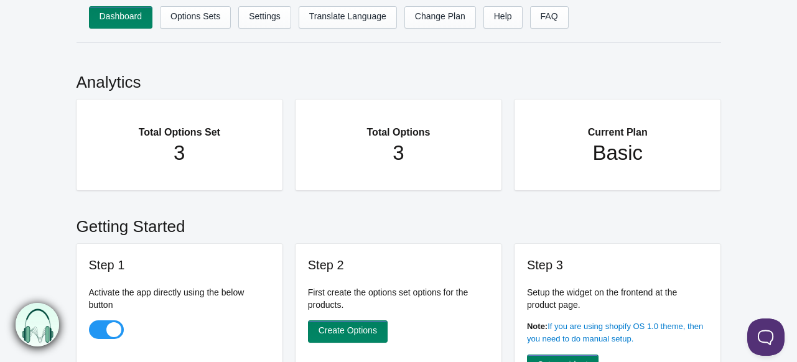
scroll to position [62, 0]
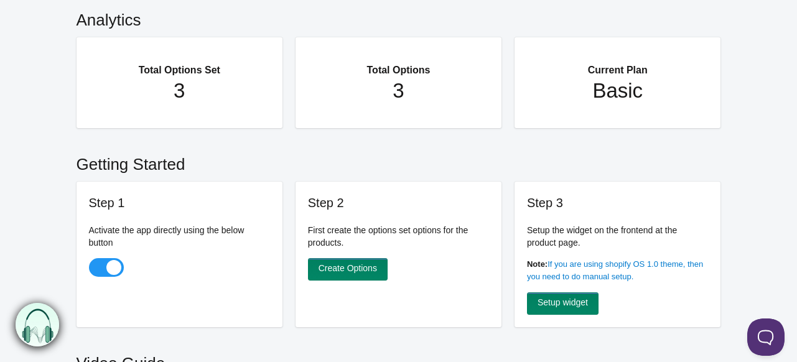
click at [607, 271] on p "Note: If you are using shopify OS 1.0 theme, then you need to do manual setup." at bounding box center [618, 270] width 182 height 25
click at [607, 267] on link "If you are using shopify OS 1.0 theme, then you need to do manual setup." at bounding box center [615, 270] width 176 height 22
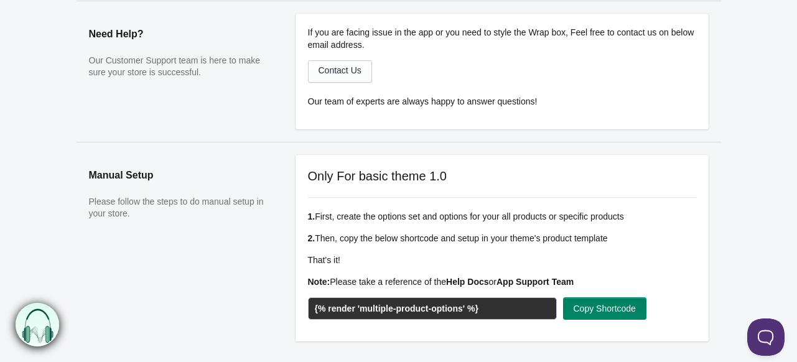
scroll to position [249, 0]
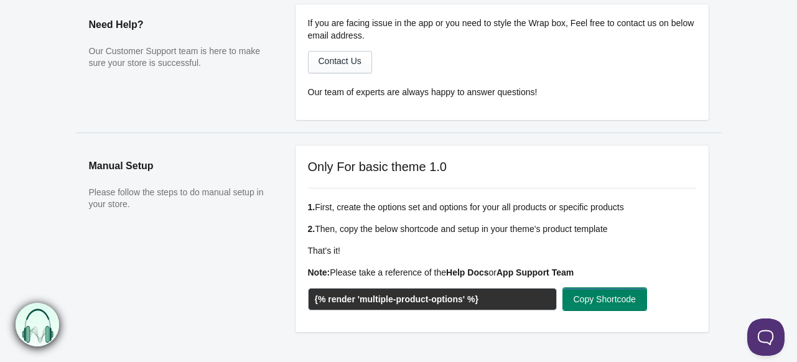
click at [620, 301] on button "Copy Shortcode" at bounding box center [604, 299] width 83 height 22
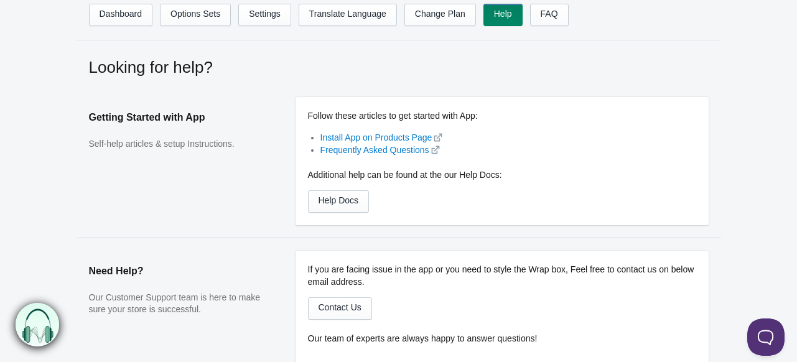
scroll to position [0, 0]
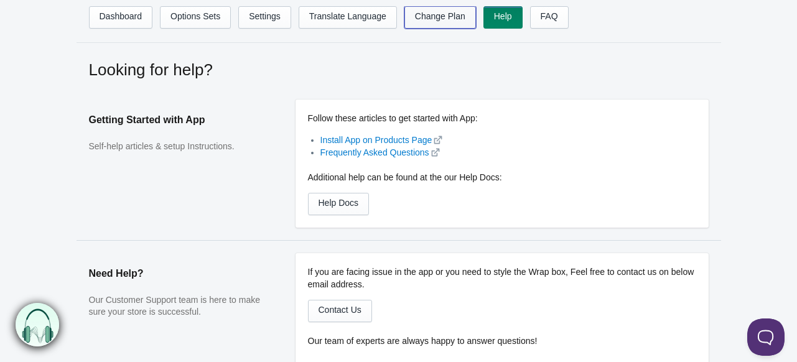
click at [459, 18] on link "Change Plan" at bounding box center [440, 17] width 72 height 22
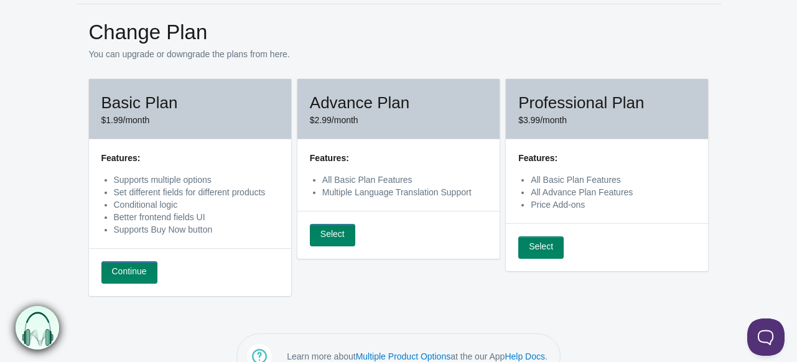
scroll to position [67, 0]
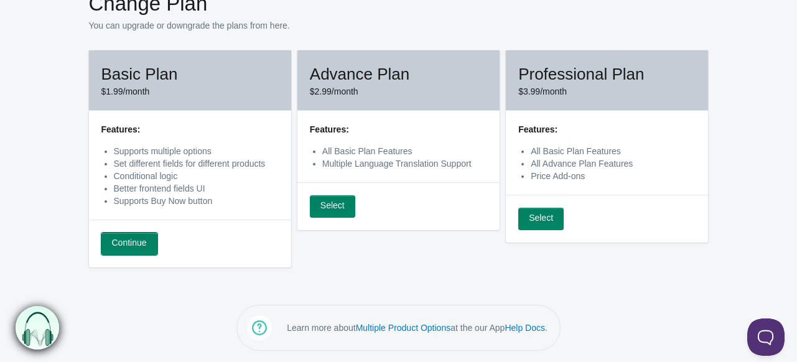
click at [141, 246] on link "Continue" at bounding box center [129, 244] width 56 height 22
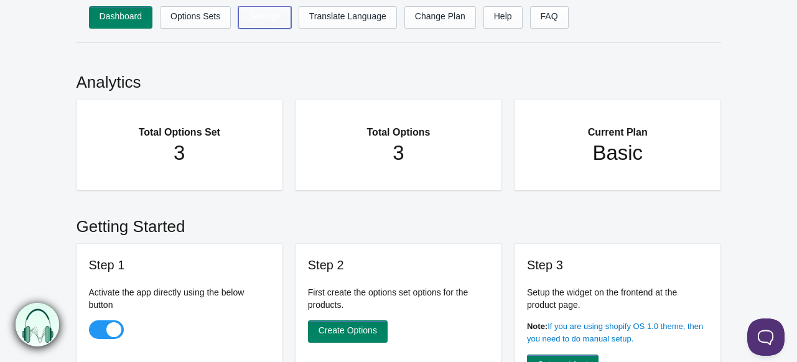
click at [274, 12] on link "Settings" at bounding box center [264, 17] width 53 height 22
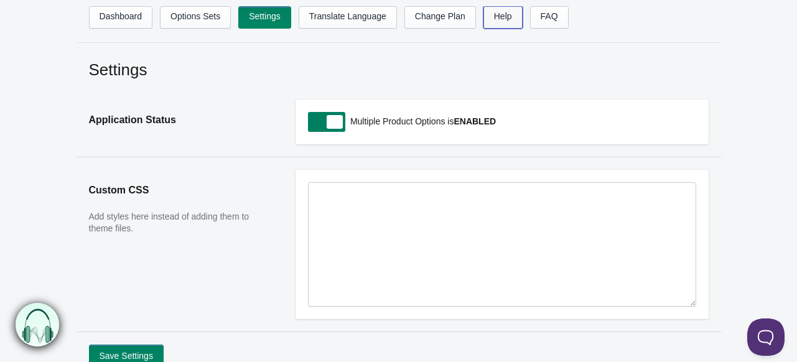
click at [495, 19] on link "Help" at bounding box center [502, 17] width 39 height 22
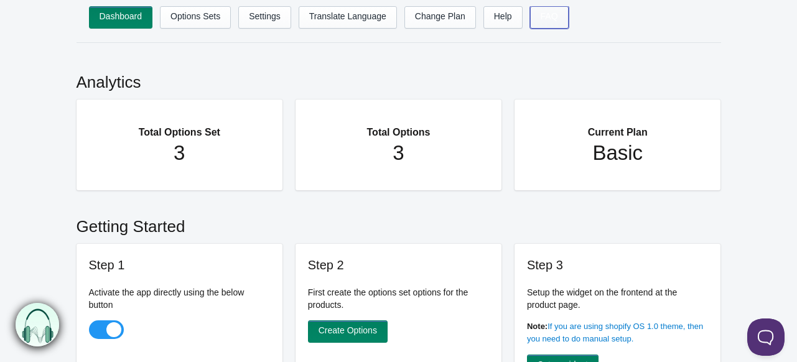
click at [550, 19] on link "FAQ" at bounding box center [549, 17] width 39 height 22
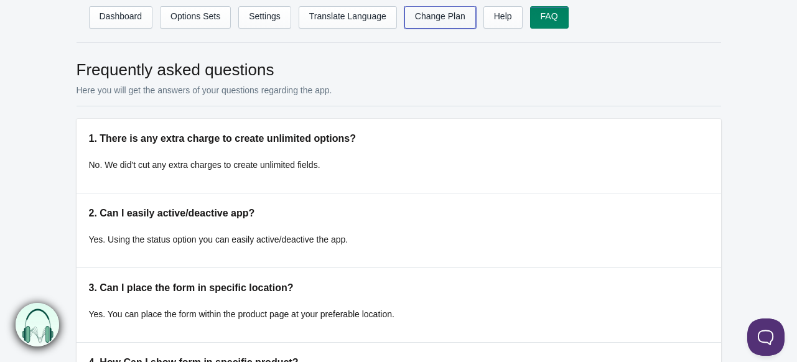
click at [453, 17] on link "Change Plan" at bounding box center [440, 17] width 72 height 22
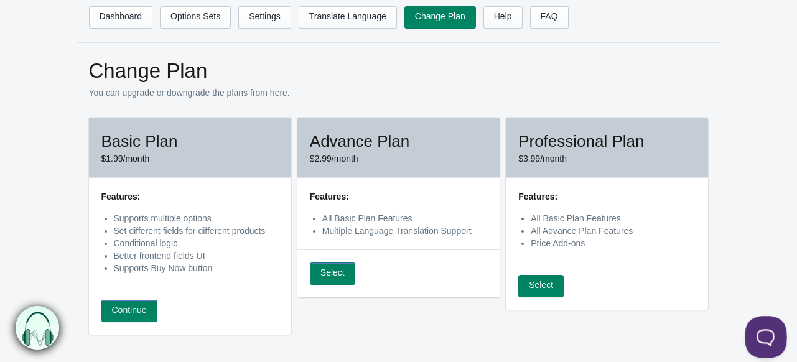
click at [762, 340] on button at bounding box center [763, 334] width 37 height 37
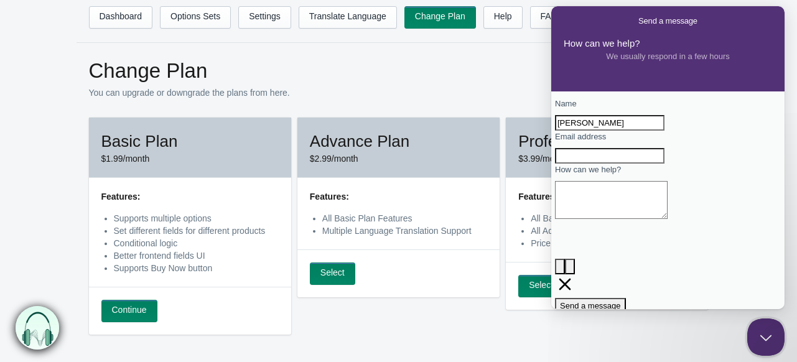
type input "Morgan"
type input "morganprice922@gmail.com"
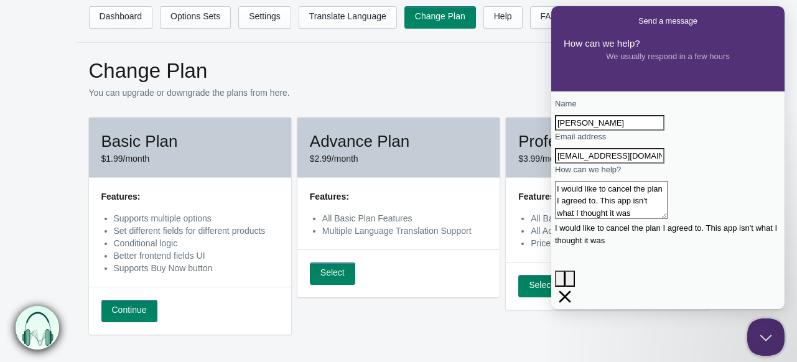
type textarea "I would like to cancel the plan I agreed to. This app isn't what I thought it w…"
click at [621, 313] on span "Send a message" at bounding box center [590, 317] width 61 height 9
